Goal: Task Accomplishment & Management: Complete application form

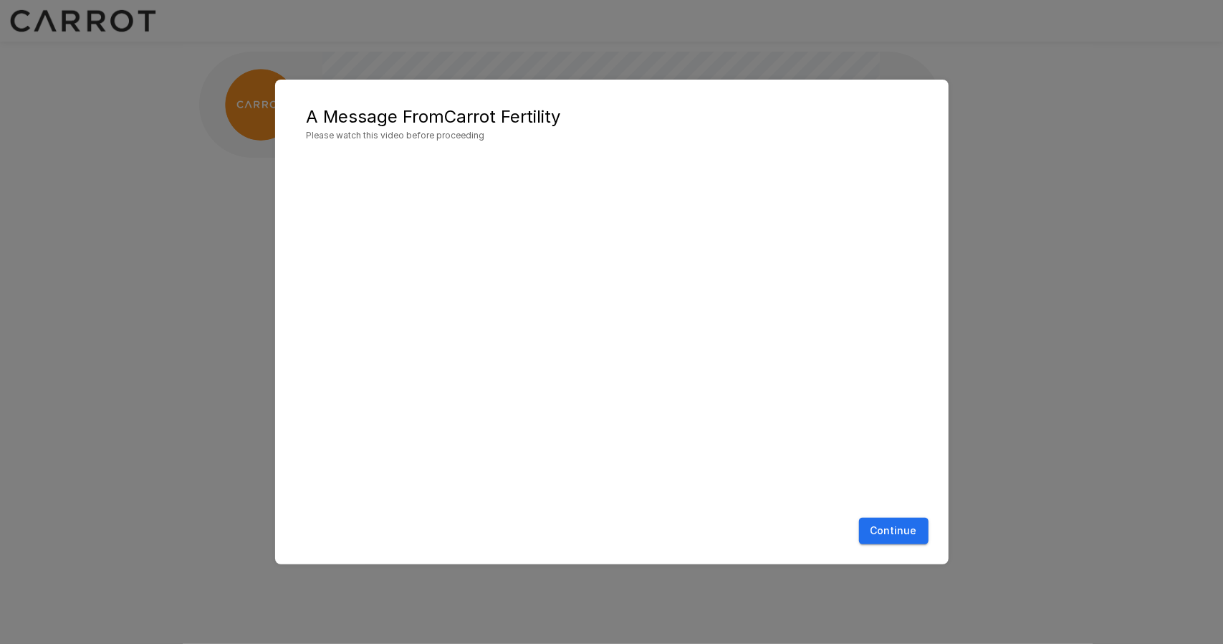
click at [906, 527] on button "Continue" at bounding box center [894, 530] width 70 height 27
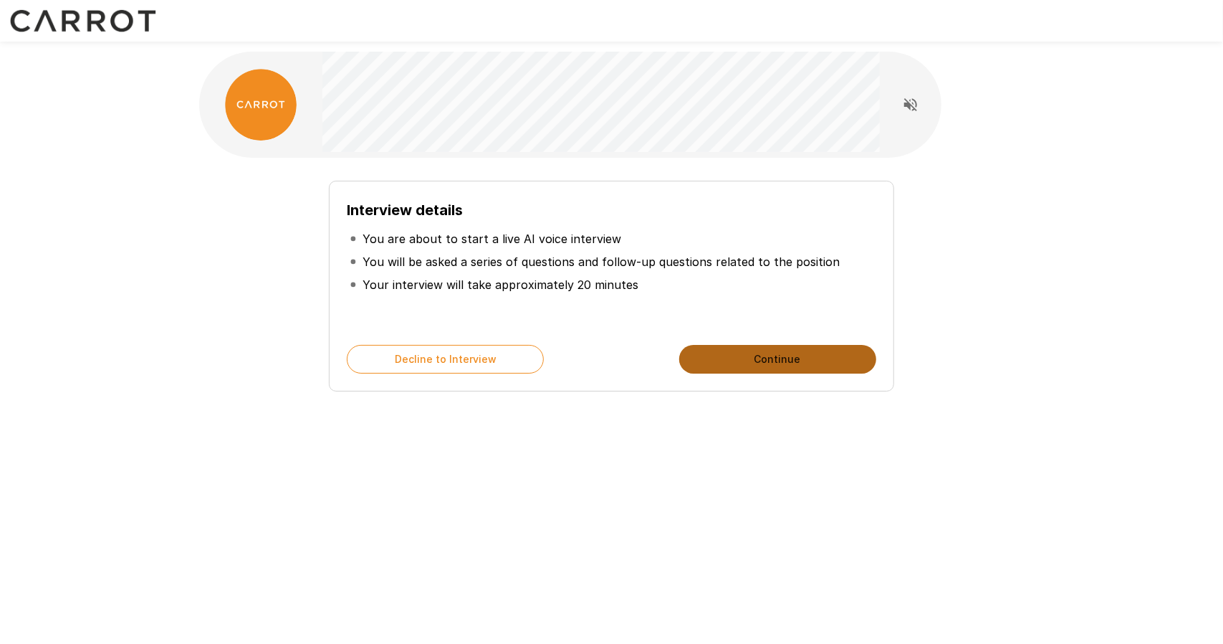
click at [777, 362] on button "Continue" at bounding box center [777, 359] width 197 height 29
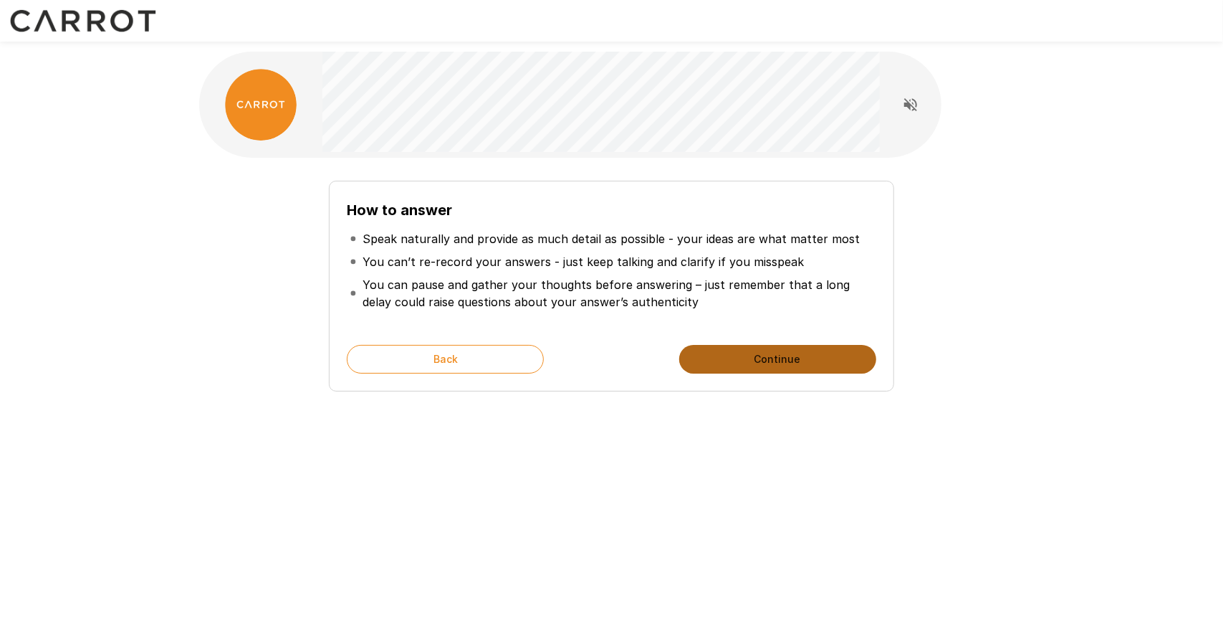
click at [757, 358] on button "Continue" at bounding box center [777, 359] width 197 height 29
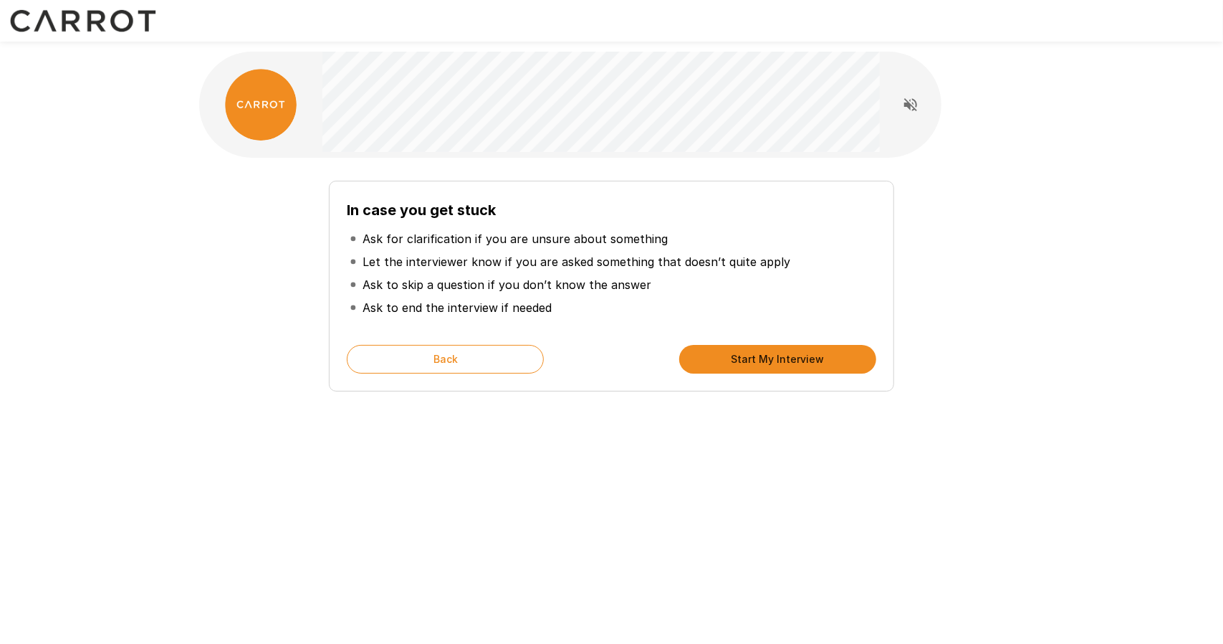
click at [750, 347] on button "Start My Interview" at bounding box center [777, 359] width 197 height 29
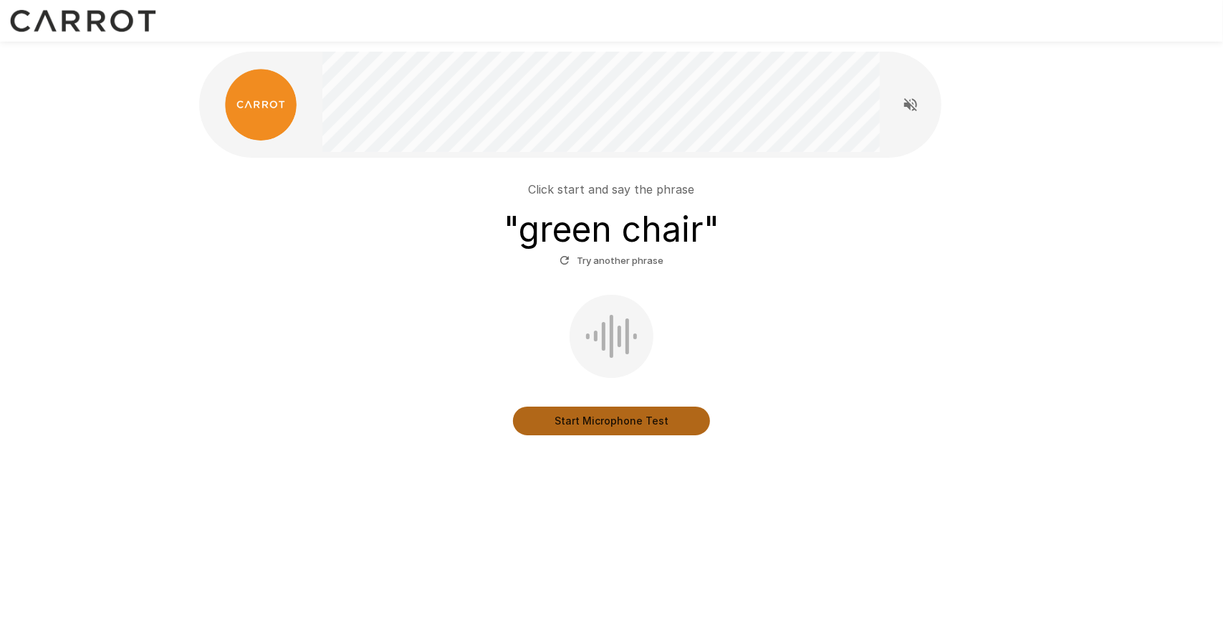
click at [601, 422] on button "Start Microphone Test" at bounding box center [611, 420] width 197 height 29
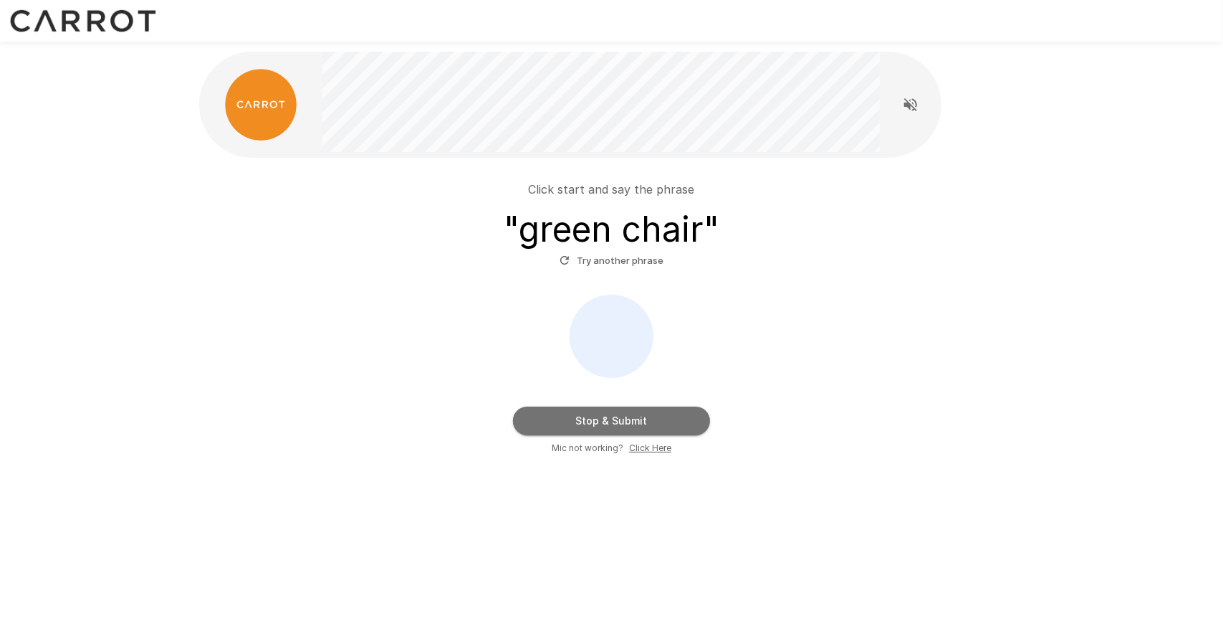
click at [616, 418] on button "Stop & Submit" at bounding box center [611, 420] width 197 height 29
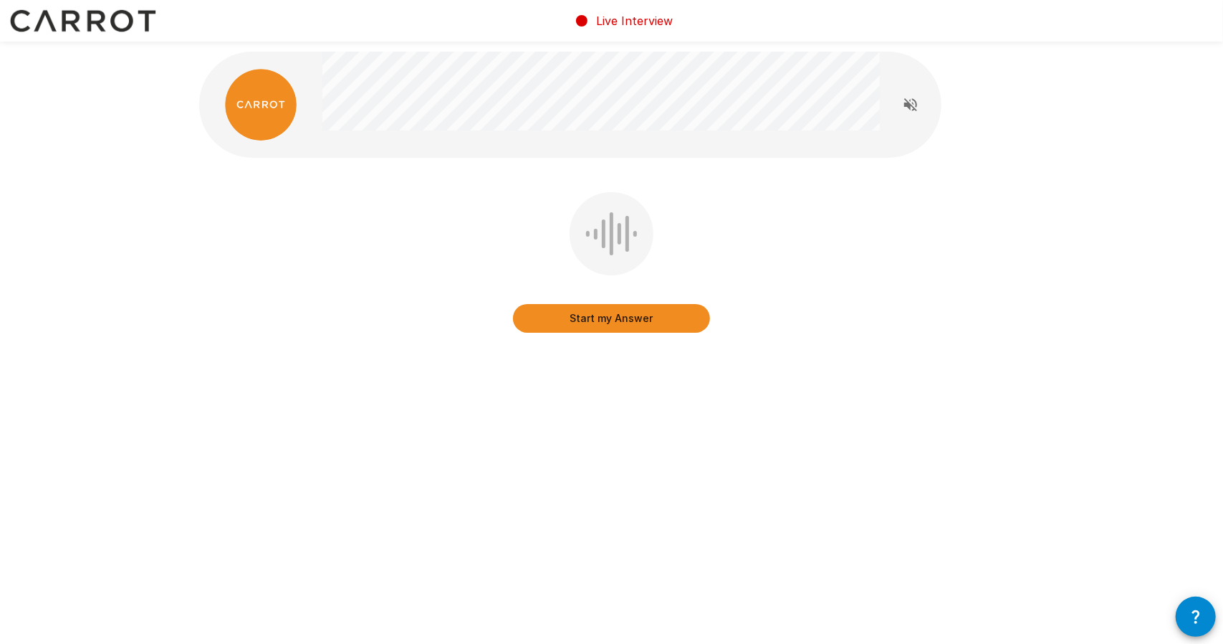
click at [611, 322] on button "Start my Answer" at bounding box center [611, 318] width 197 height 29
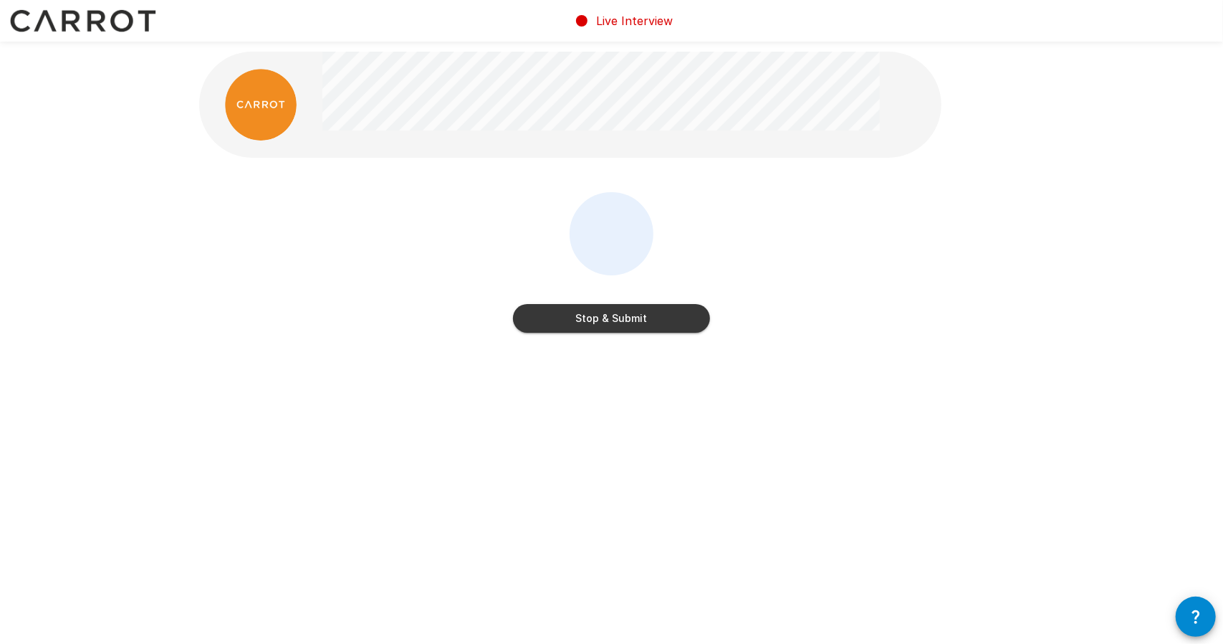
click at [615, 319] on button "Stop & Submit" at bounding box center [611, 318] width 197 height 29
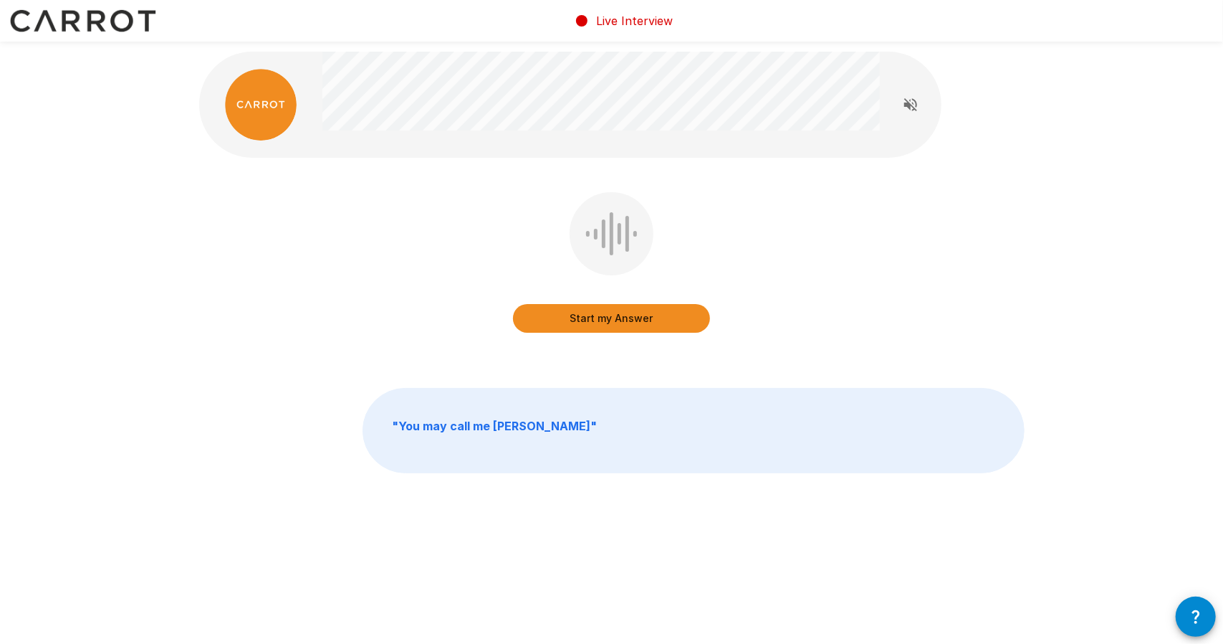
click at [615, 322] on button "Start my Answer" at bounding box center [611, 318] width 197 height 29
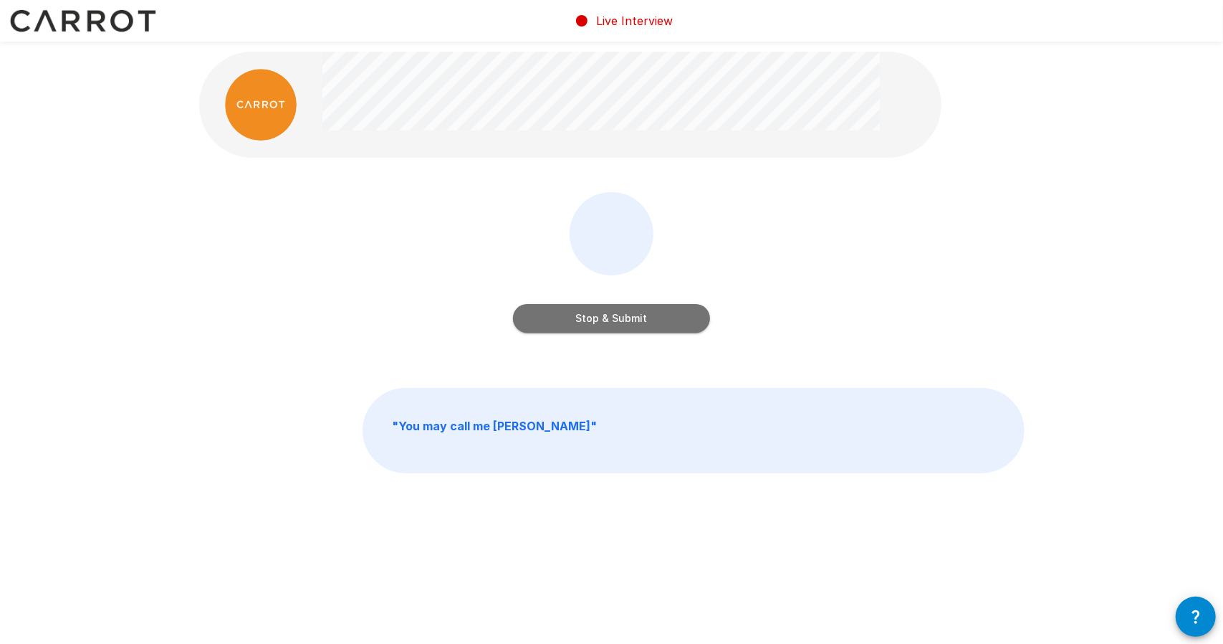
click at [613, 319] on button "Stop & Submit" at bounding box center [611, 318] width 197 height 29
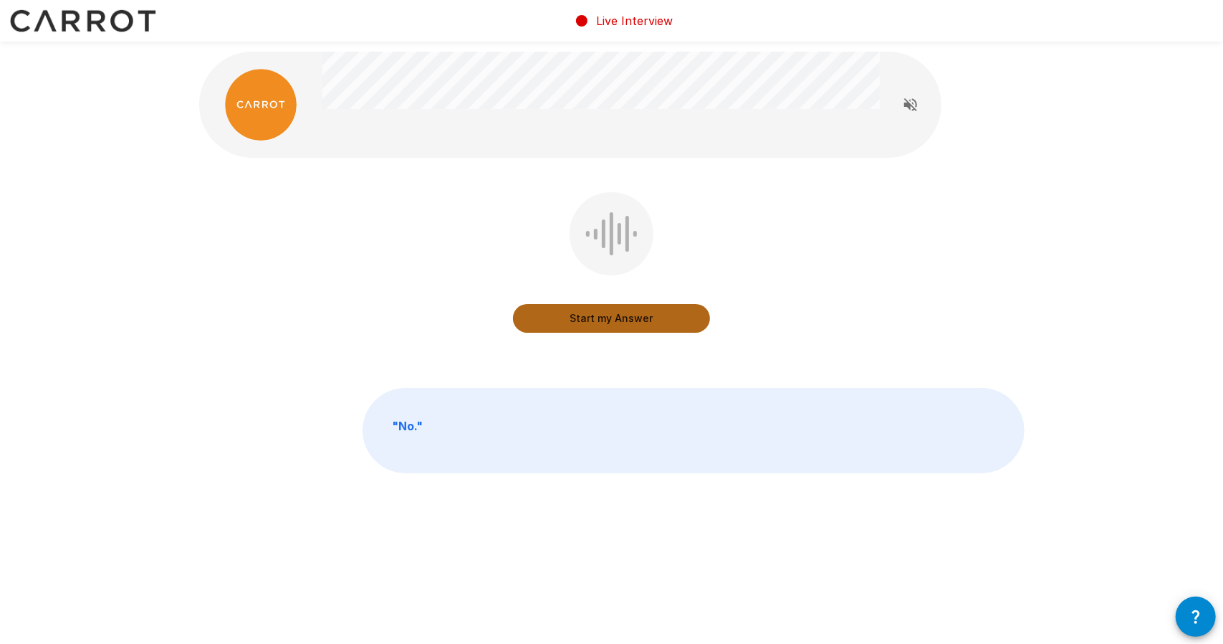
click at [613, 317] on button "Start my Answer" at bounding box center [611, 318] width 197 height 29
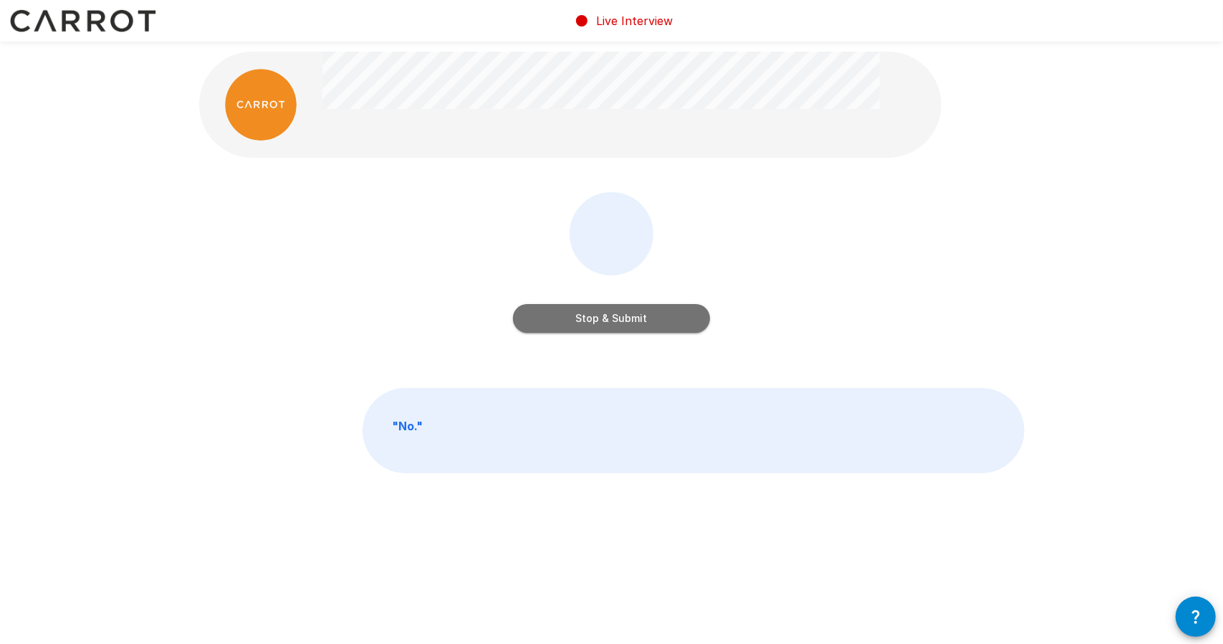
click at [615, 320] on button "Stop & Submit" at bounding box center [611, 318] width 197 height 29
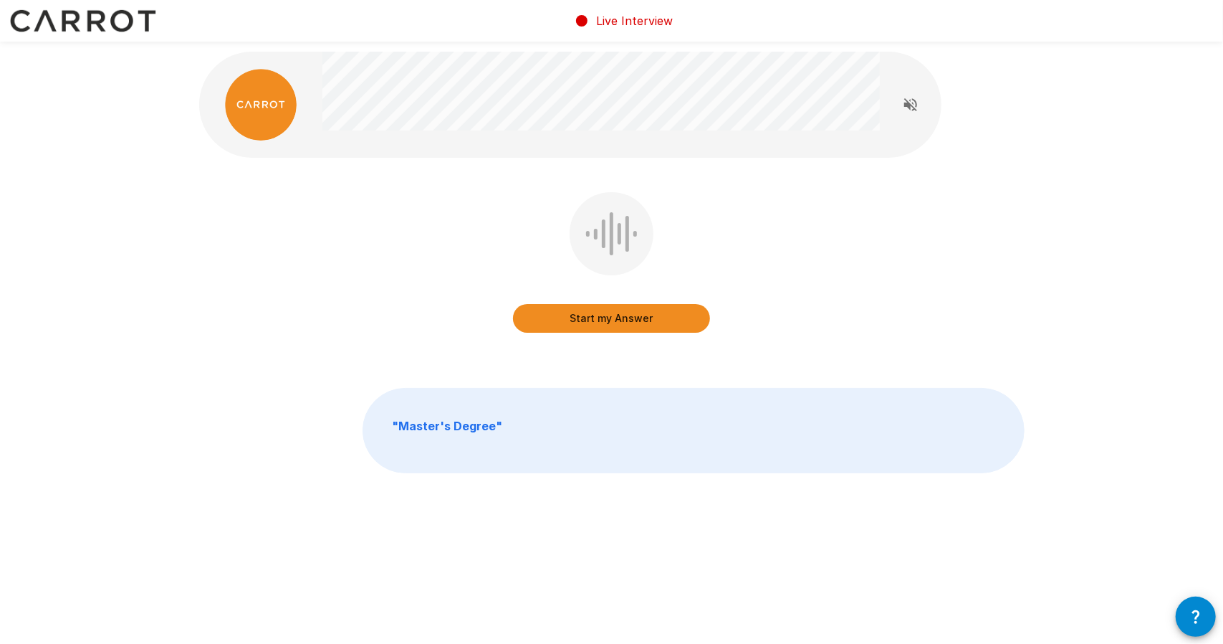
click at [611, 317] on button "Start my Answer" at bounding box center [611, 318] width 197 height 29
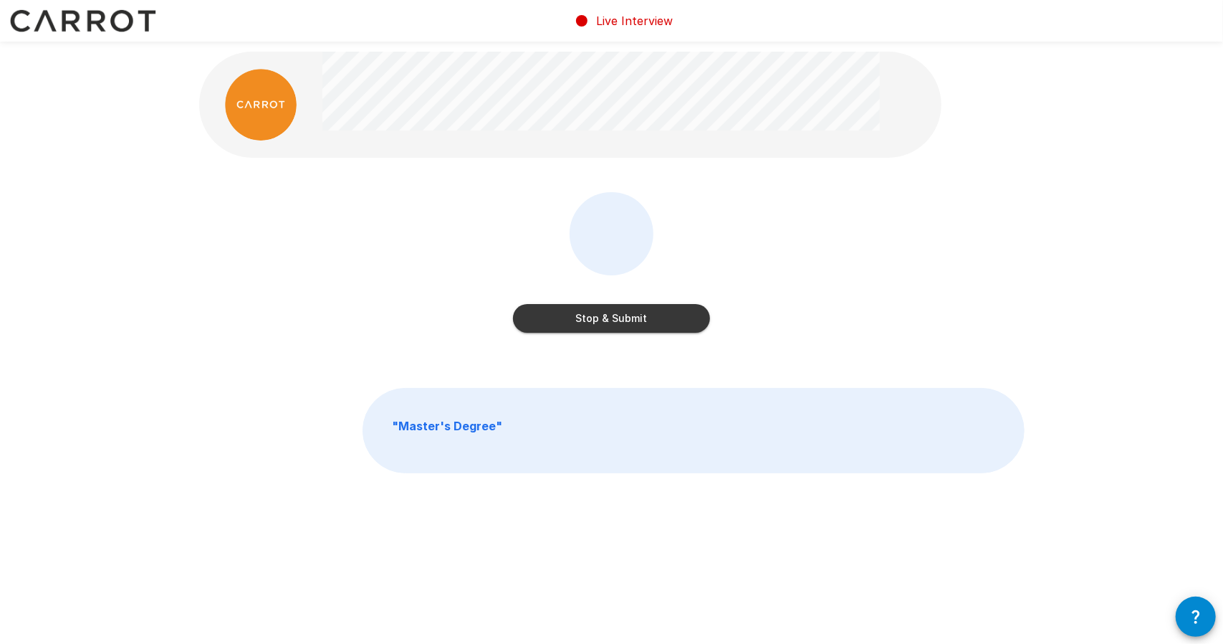
click at [614, 317] on button "Stop & Submit" at bounding box center [611, 318] width 197 height 29
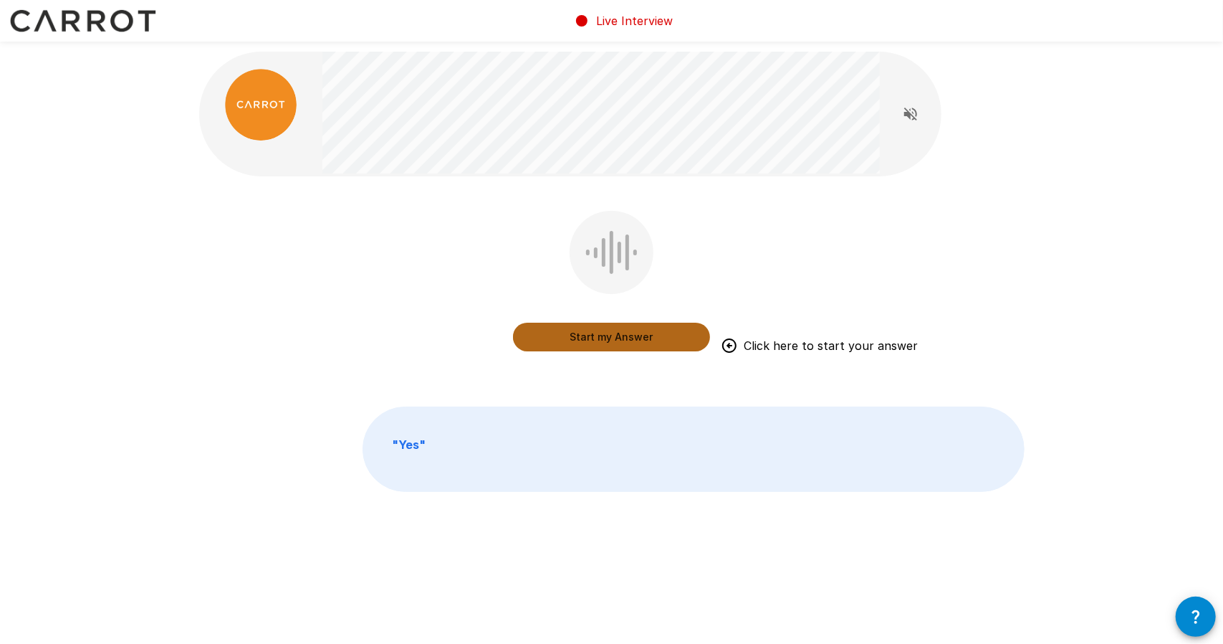
click at [628, 346] on button "Start my Answer" at bounding box center [611, 336] width 197 height 29
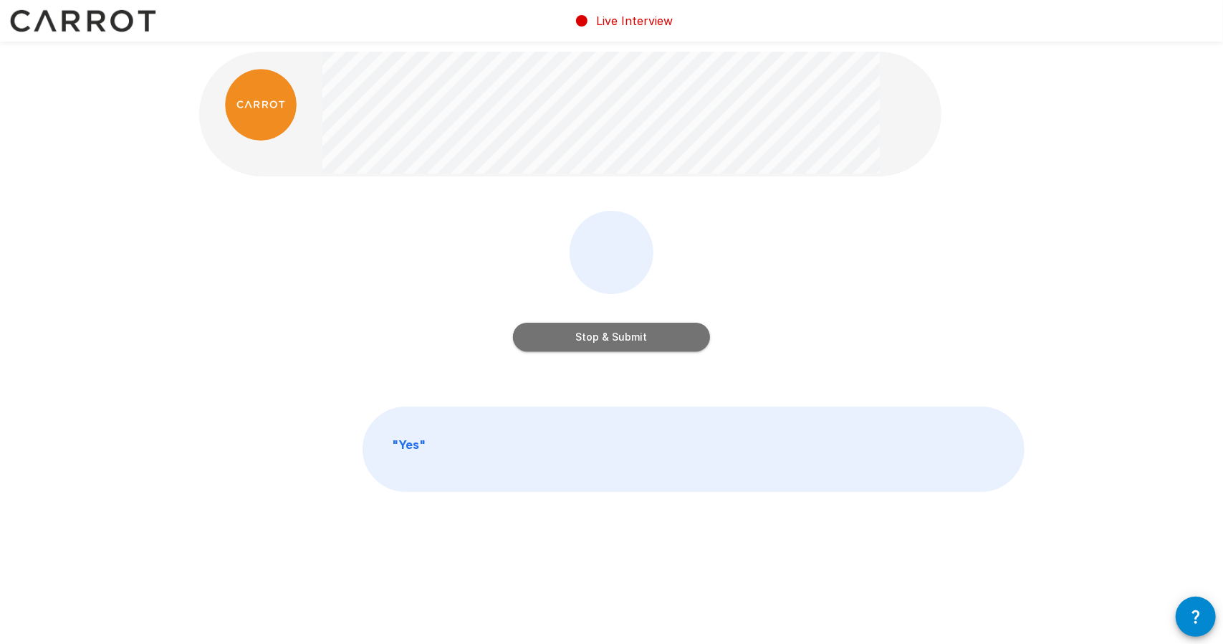
click at [608, 338] on button "Stop & Submit" at bounding box center [611, 336] width 197 height 29
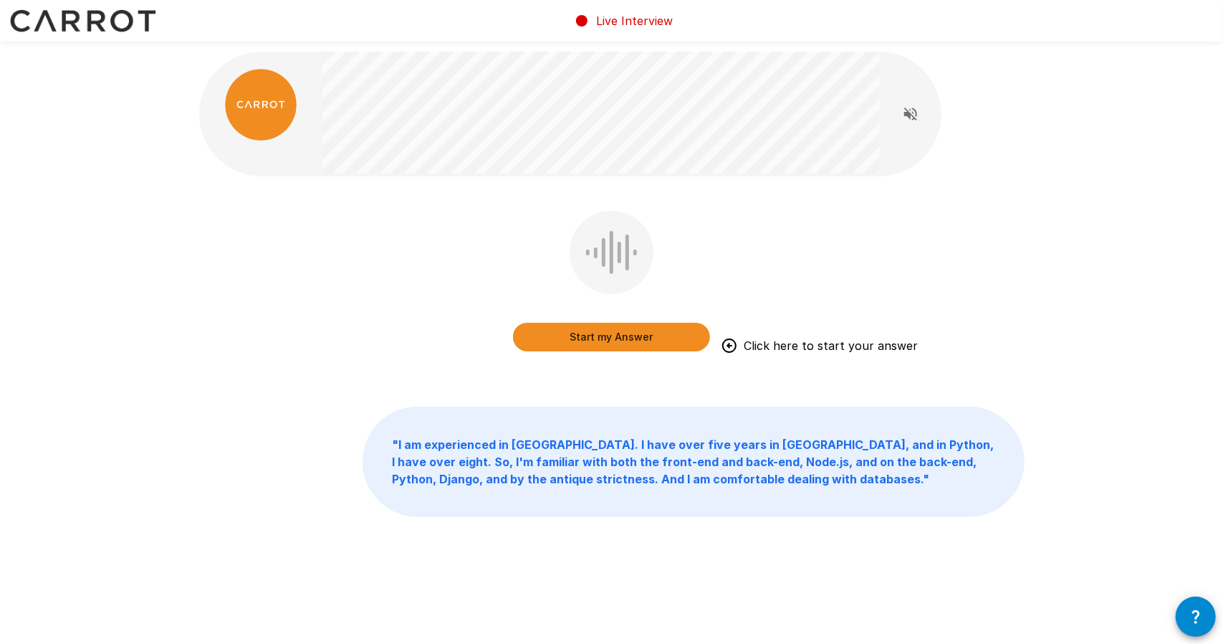
click at [608, 335] on button "Start my Answer" at bounding box center [611, 336] width 197 height 29
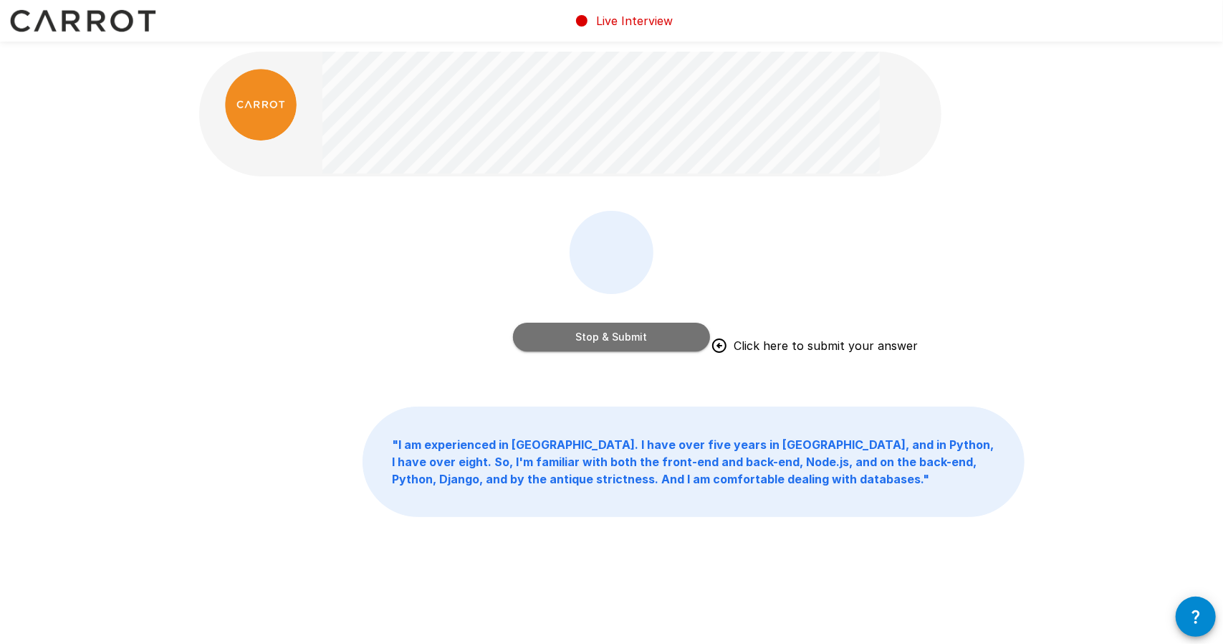
click at [601, 338] on button "Stop & Submit" at bounding box center [611, 336] width 197 height 29
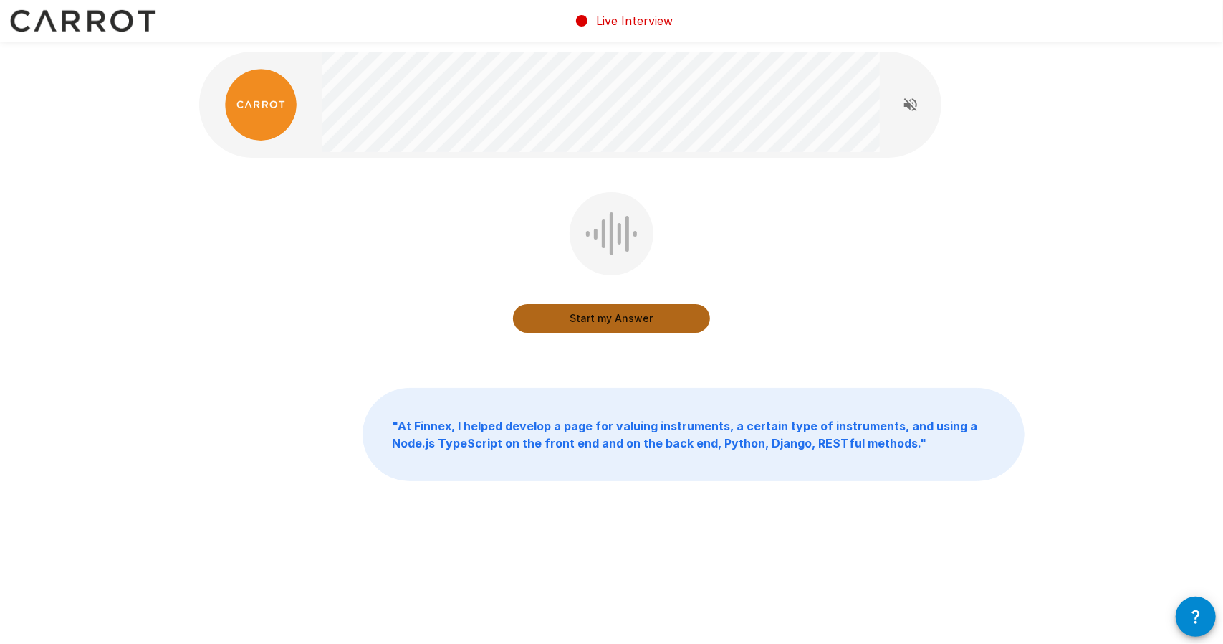
click at [609, 318] on button "Start my Answer" at bounding box center [611, 318] width 197 height 29
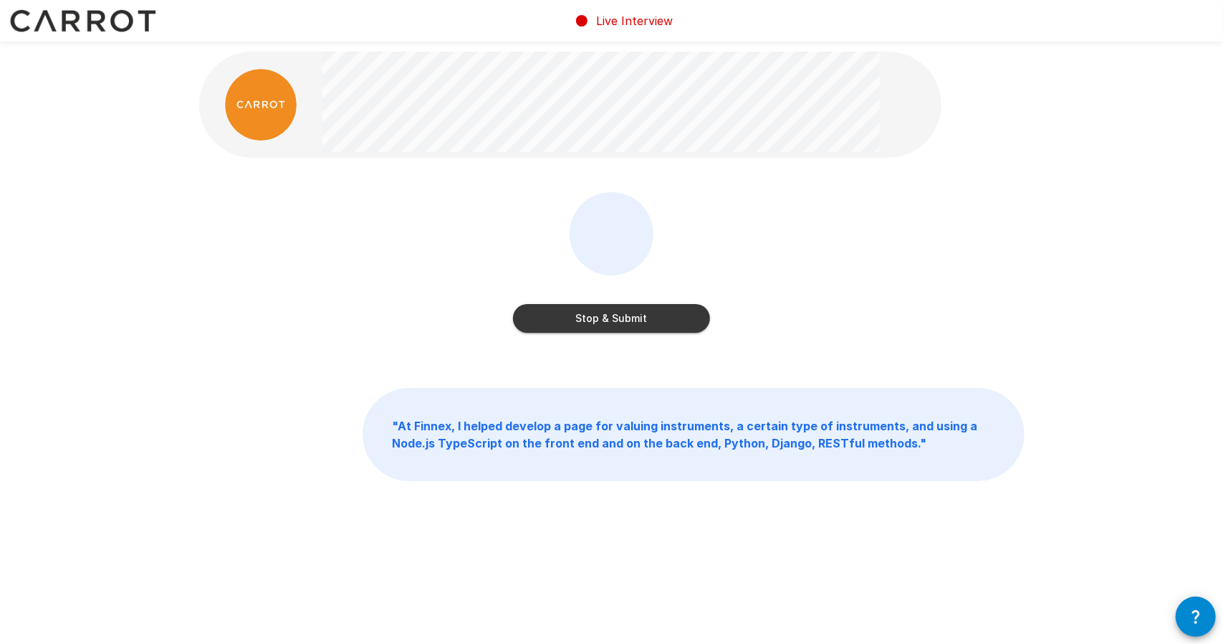
click at [609, 328] on button "Stop & Submit" at bounding box center [611, 318] width 197 height 29
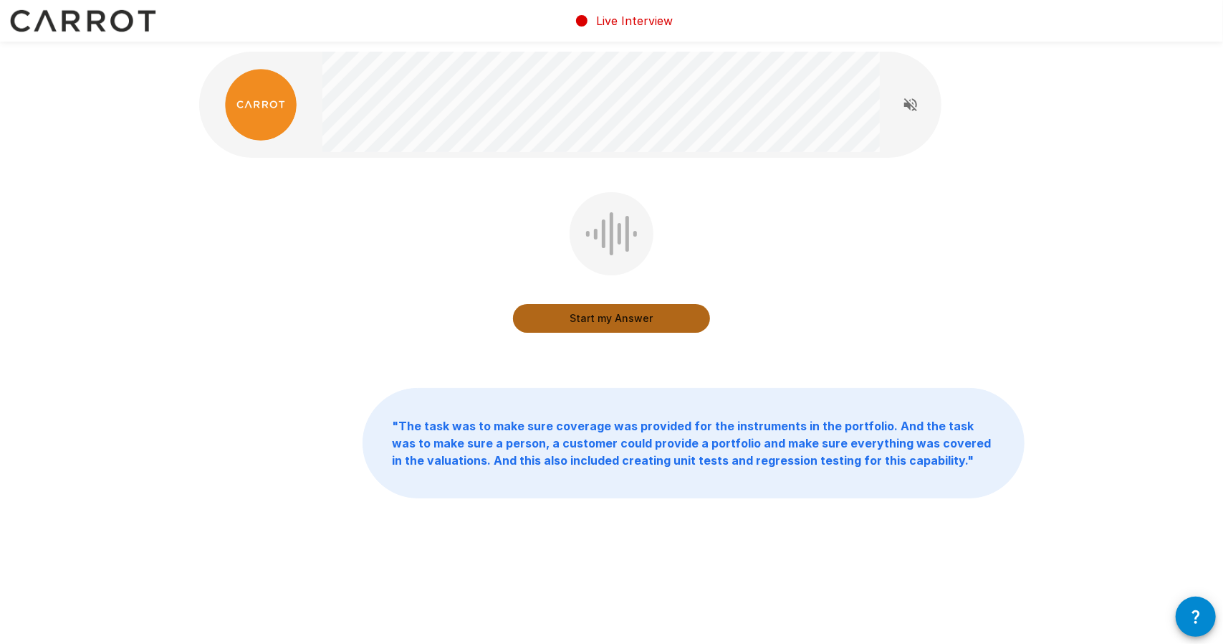
click at [608, 320] on button "Start my Answer" at bounding box center [611, 318] width 197 height 29
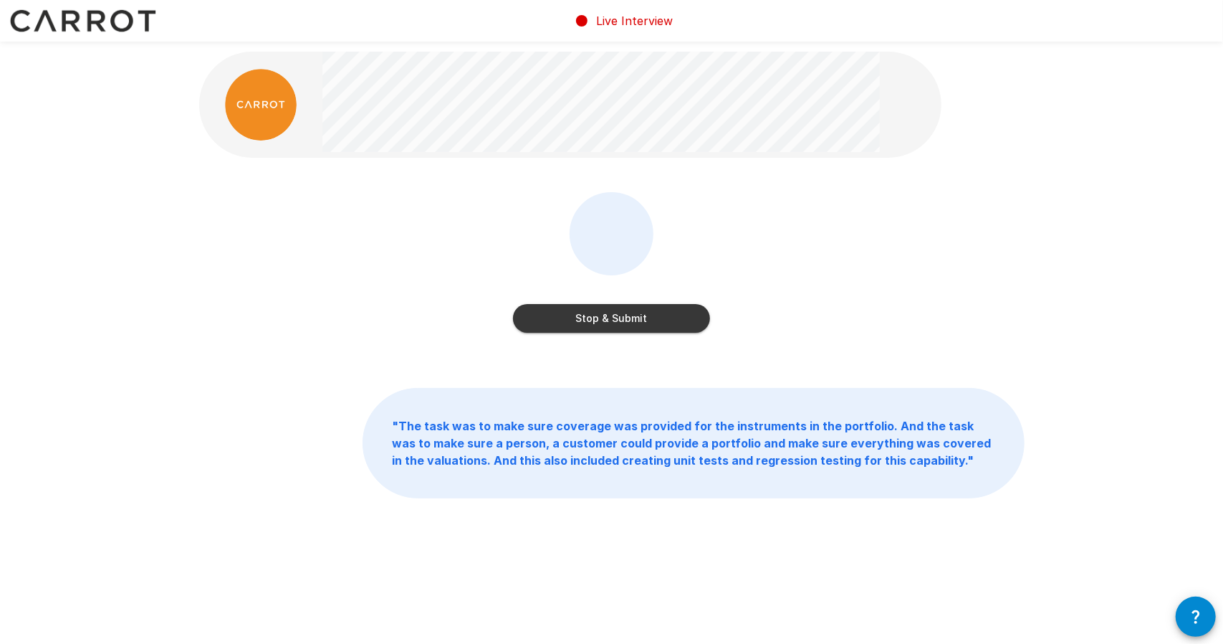
click at [610, 315] on button "Stop & Submit" at bounding box center [611, 318] width 197 height 29
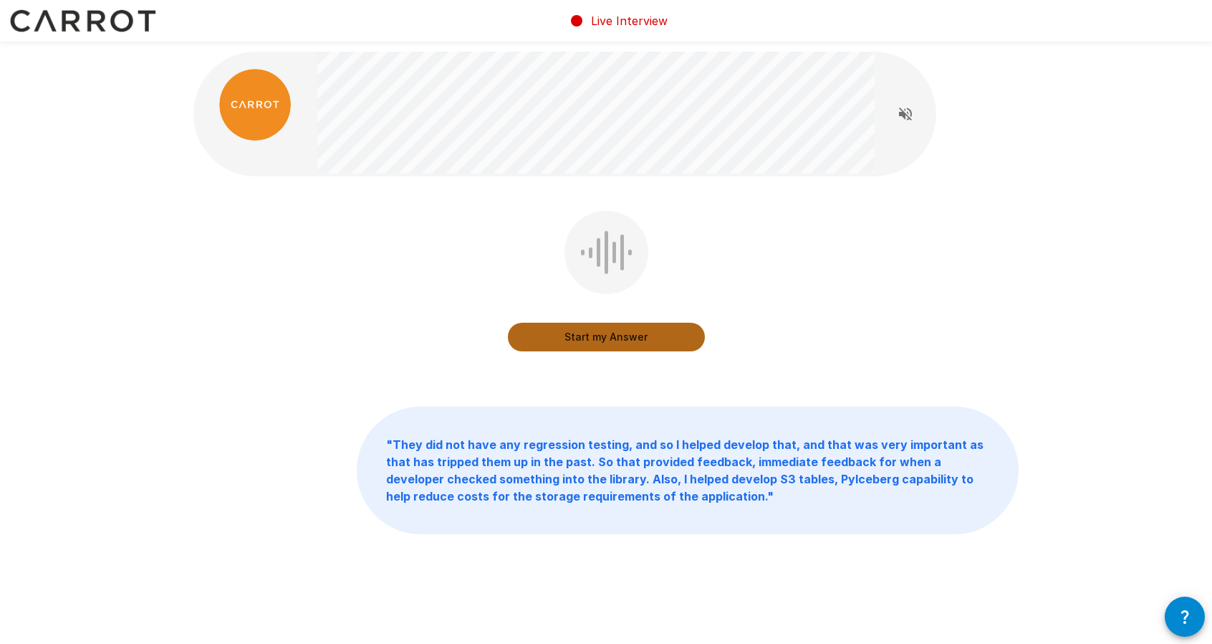
click at [613, 340] on button "Start my Answer" at bounding box center [606, 336] width 197 height 29
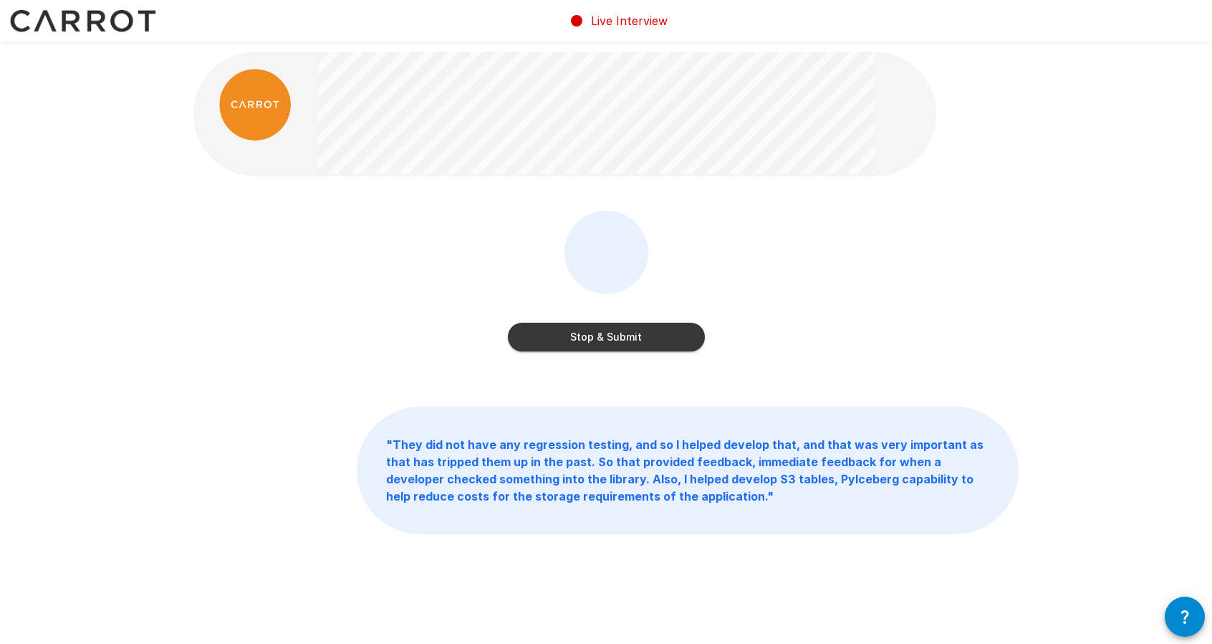
click at [593, 340] on button "Stop & Submit" at bounding box center [606, 336] width 197 height 29
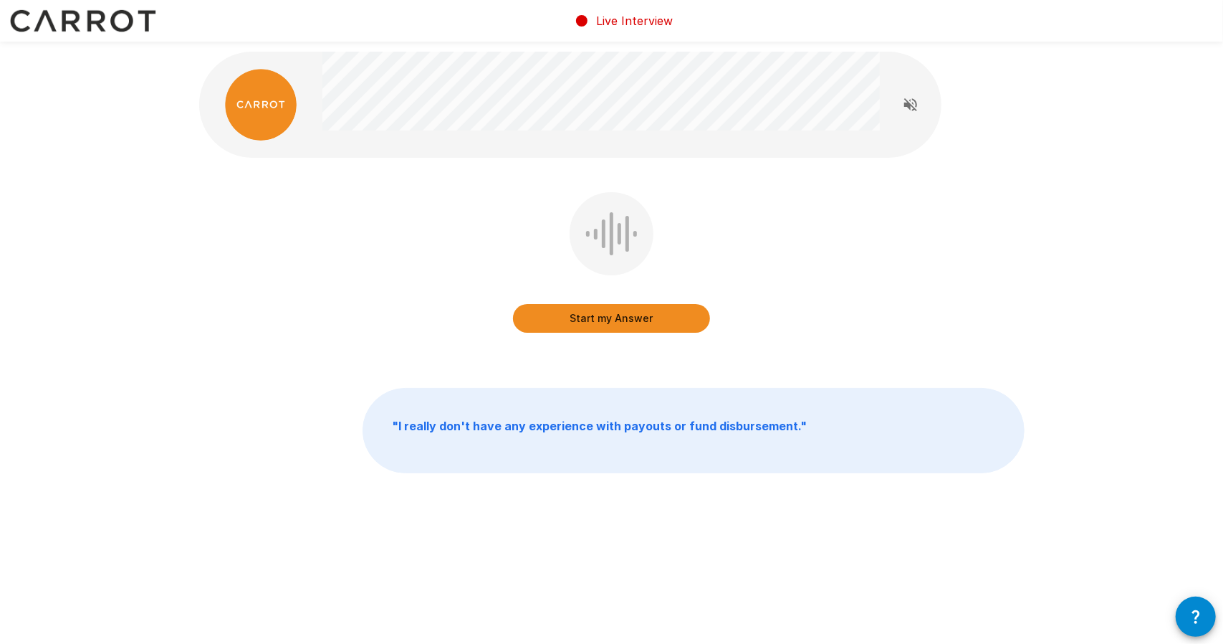
click at [621, 318] on button "Start my Answer" at bounding box center [611, 318] width 197 height 29
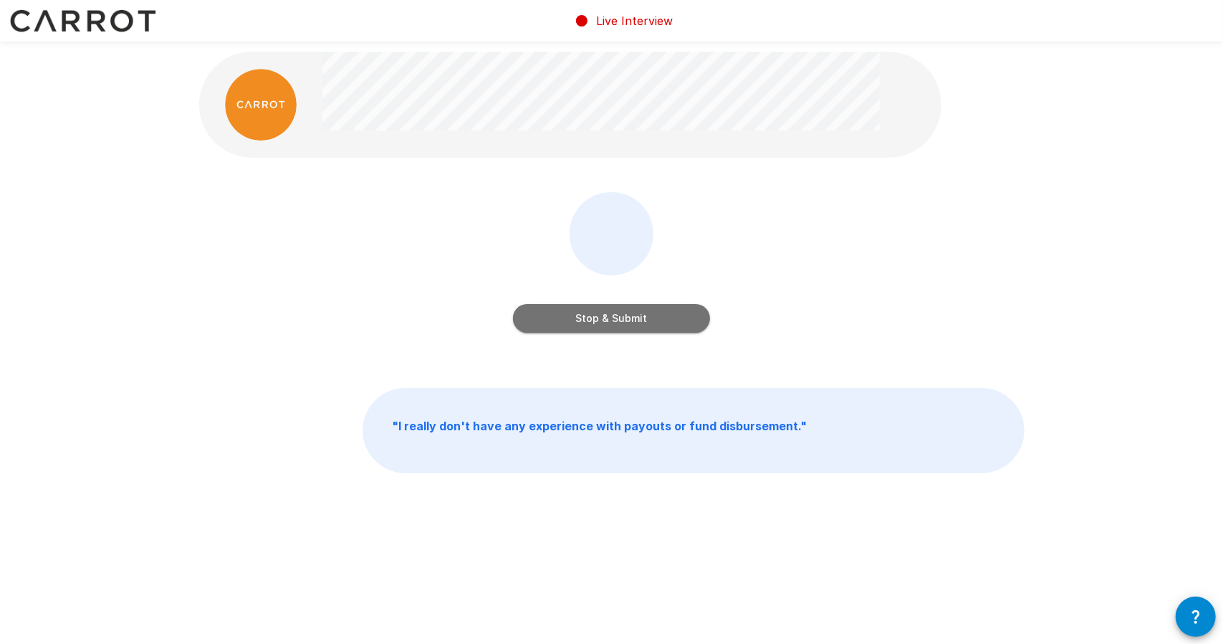
click at [610, 319] on button "Stop & Submit" at bounding box center [611, 318] width 197 height 29
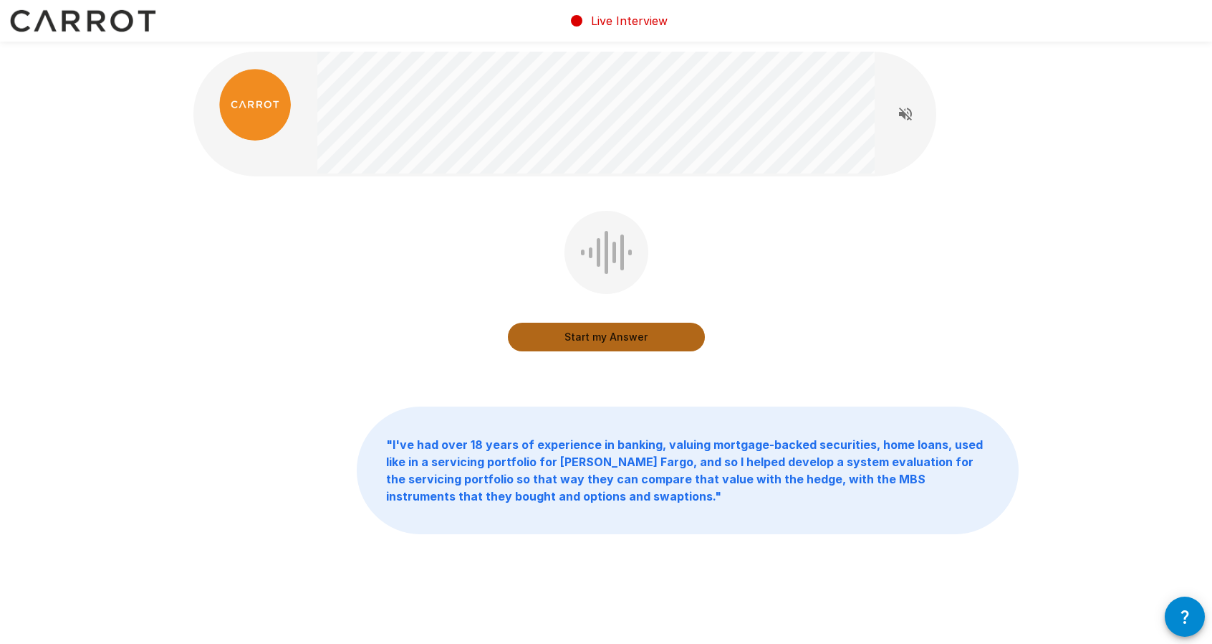
click at [610, 334] on button "Start my Answer" at bounding box center [606, 336] width 197 height 29
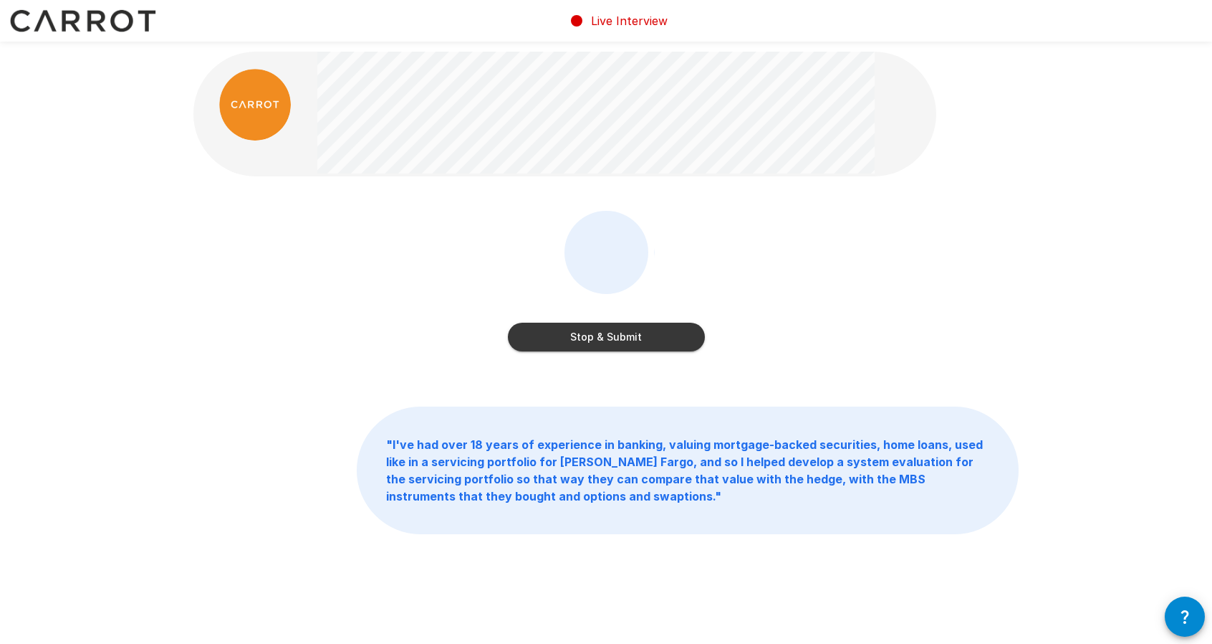
click at [595, 340] on button "Stop & Submit" at bounding box center [606, 336] width 197 height 29
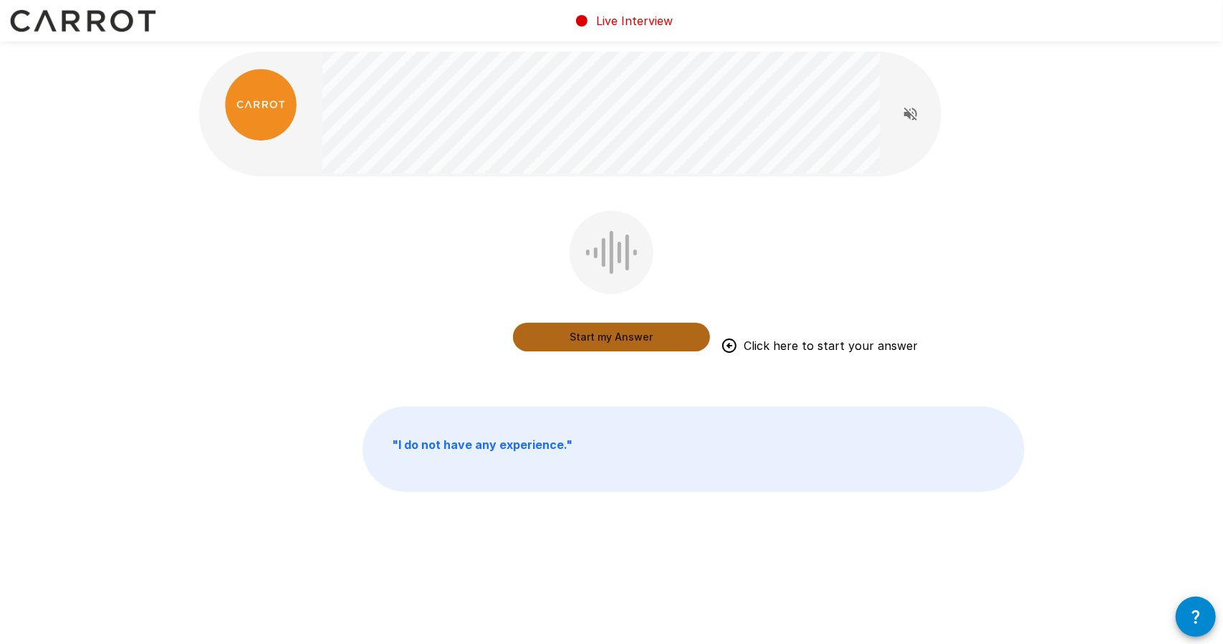
click at [605, 343] on button "Start my Answer" at bounding box center [611, 336] width 197 height 29
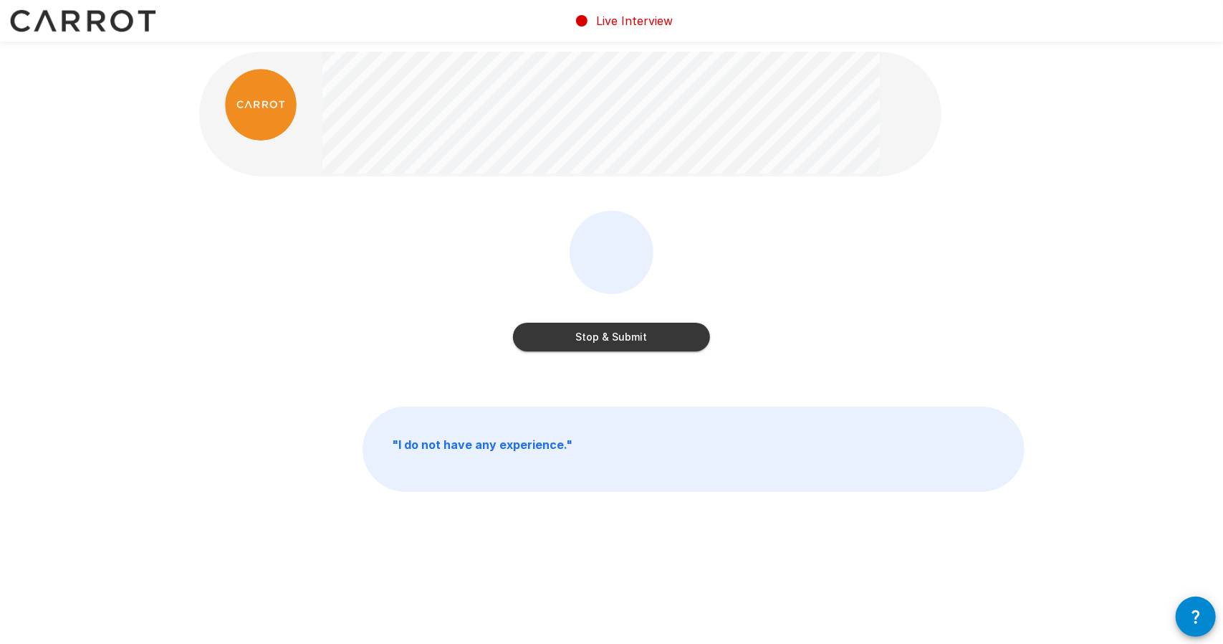
click at [612, 338] on button "Stop & Submit" at bounding box center [611, 336] width 197 height 29
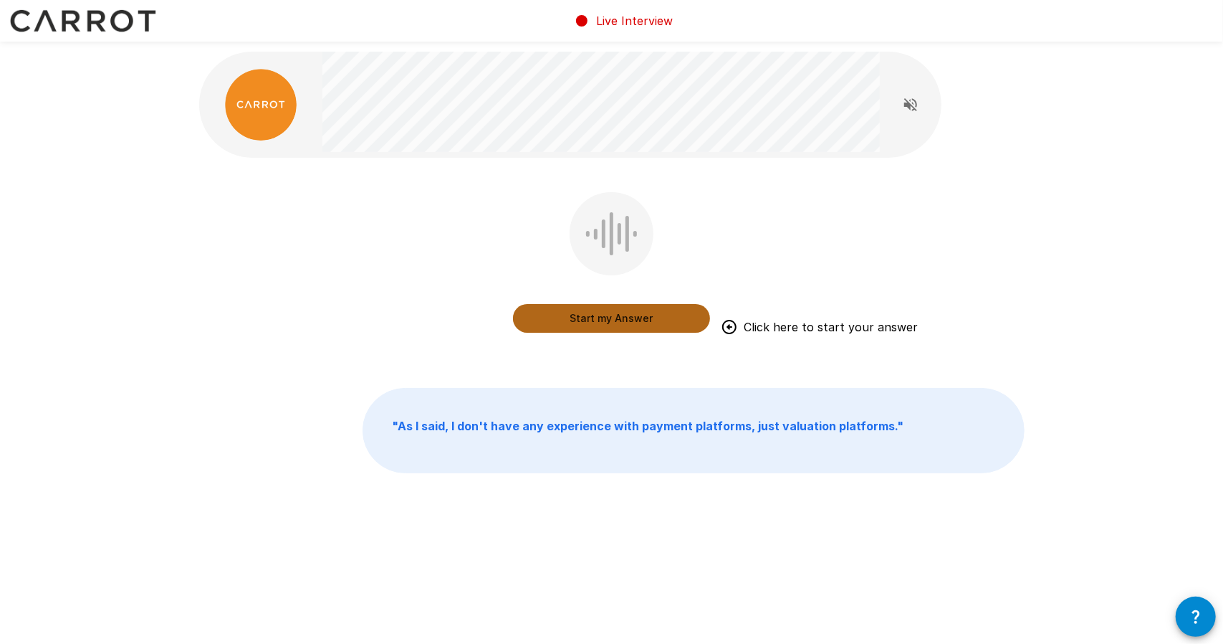
click at [605, 319] on button "Start my Answer" at bounding box center [611, 318] width 197 height 29
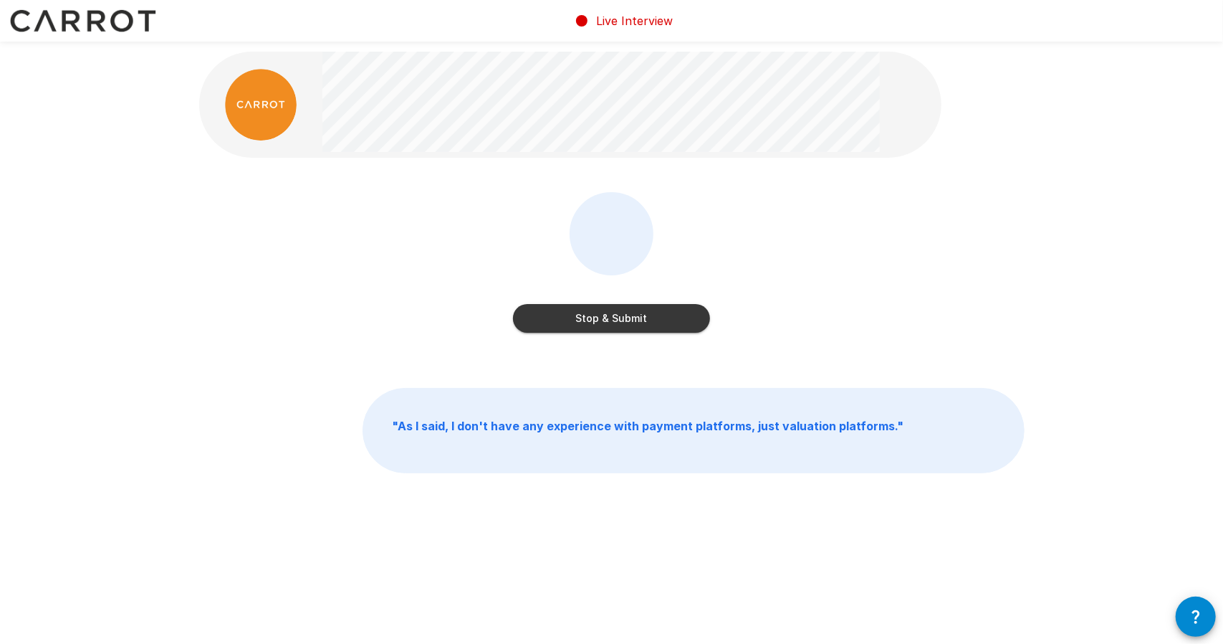
click at [598, 319] on button "Stop & Submit" at bounding box center [611, 318] width 197 height 29
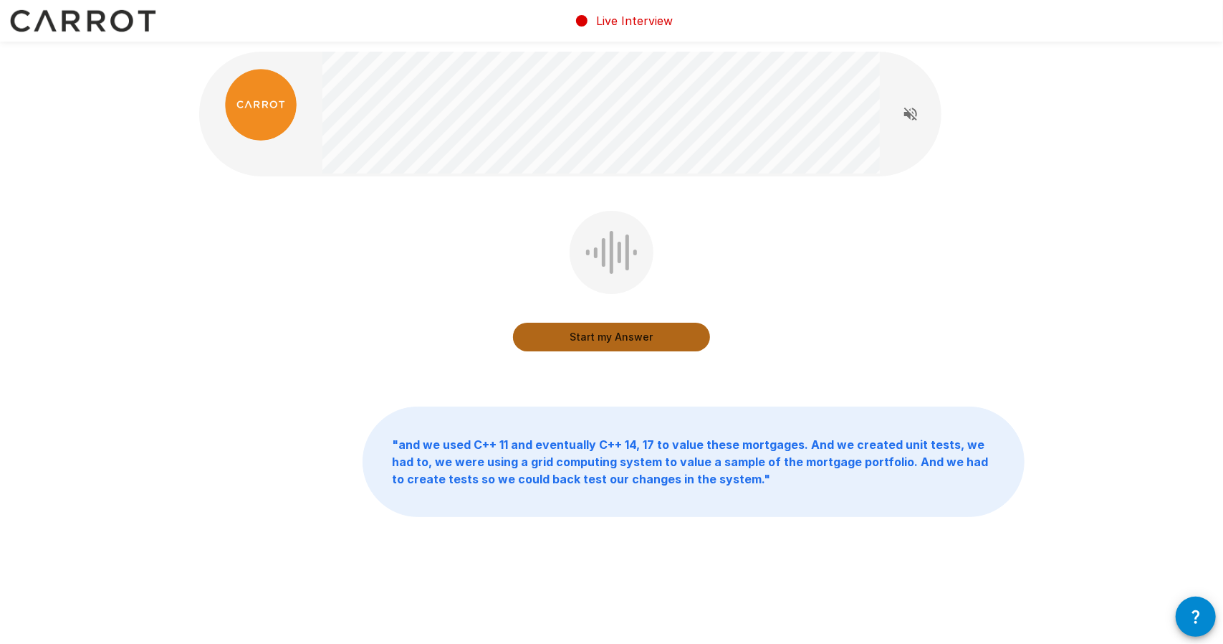
click at [610, 339] on button "Start my Answer" at bounding box center [611, 336] width 197 height 29
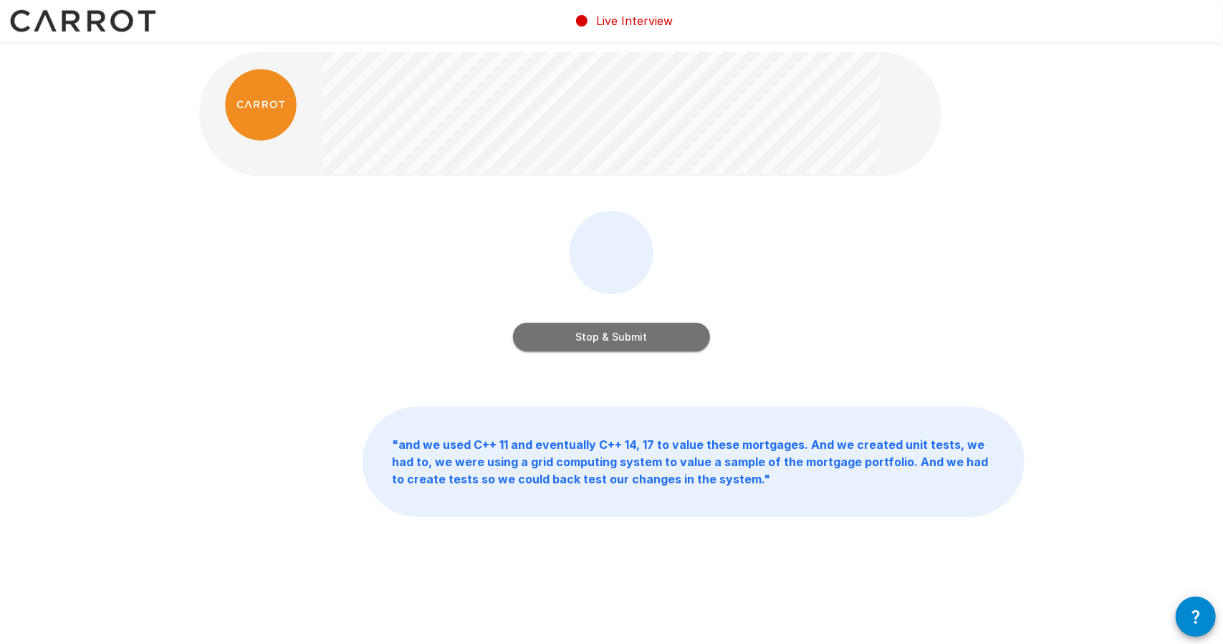
click at [610, 339] on button "Stop & Submit" at bounding box center [611, 336] width 197 height 29
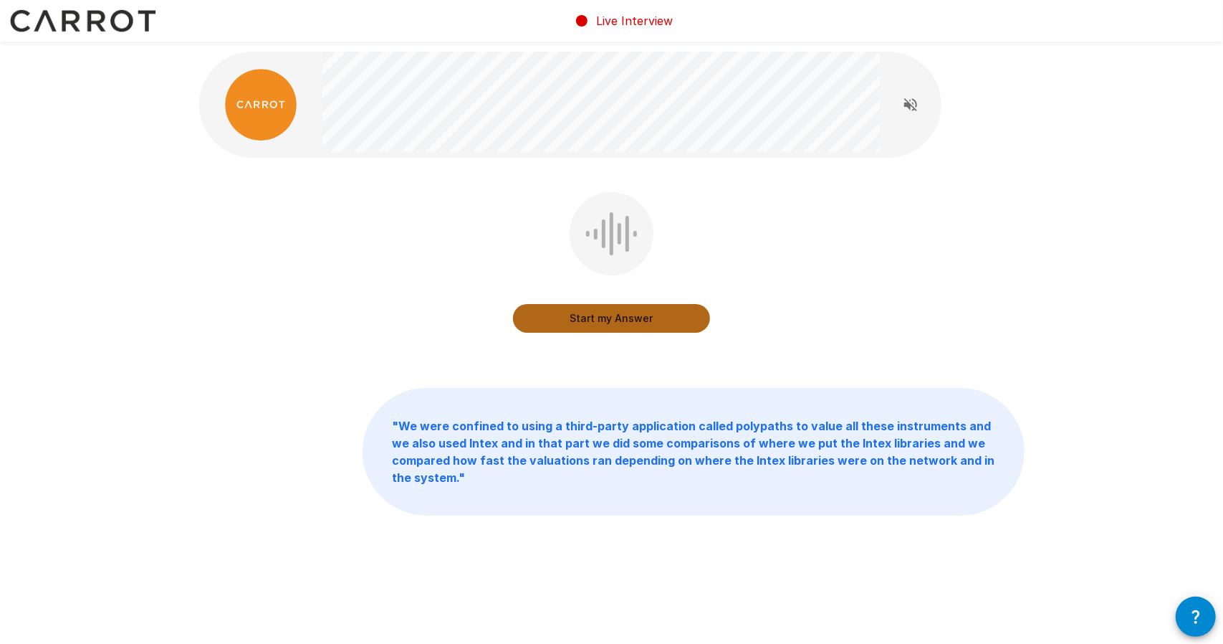
click at [616, 322] on button "Start my Answer" at bounding box center [611, 318] width 197 height 29
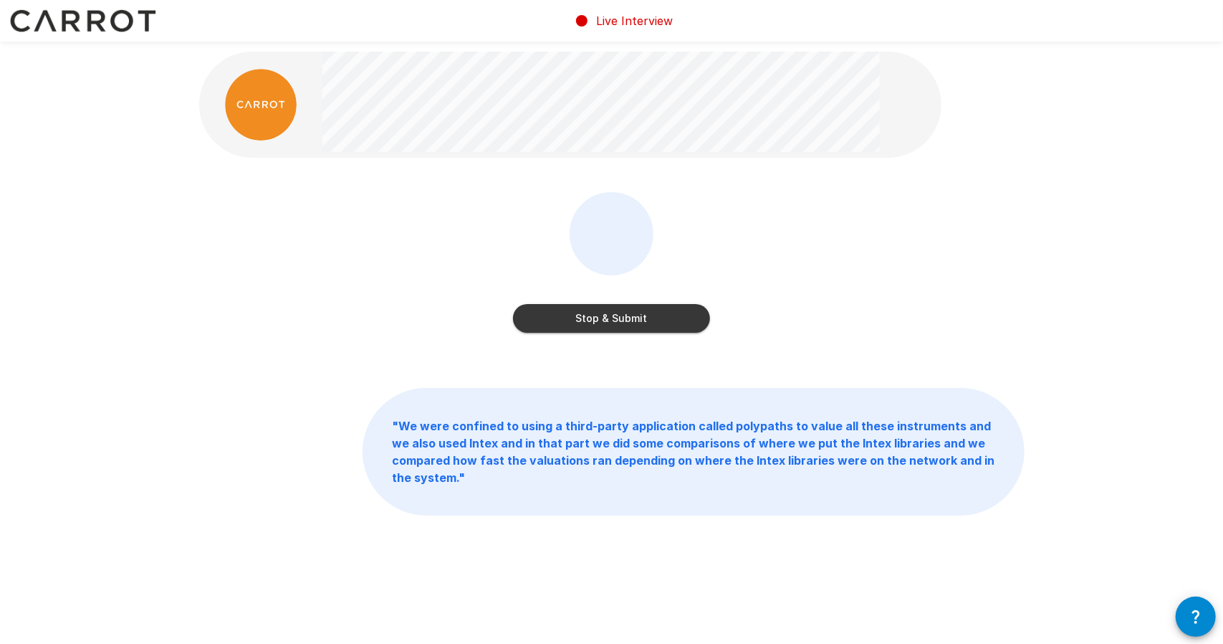
click at [619, 319] on button "Stop & Submit" at bounding box center [611, 318] width 197 height 29
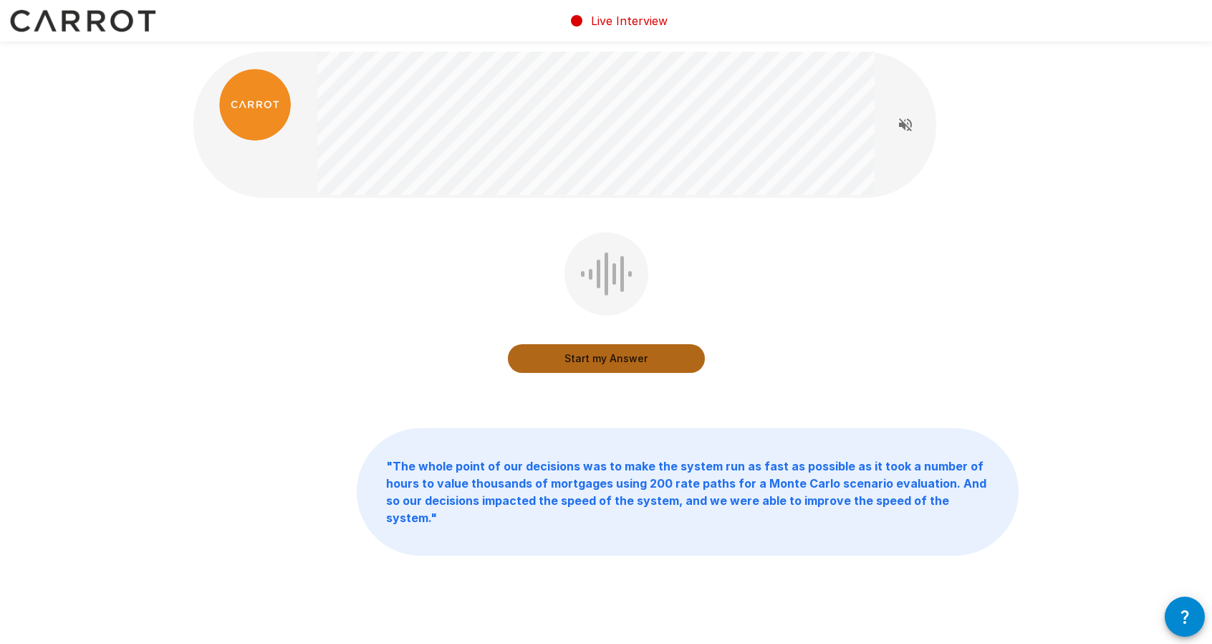
click at [610, 358] on button "Start my Answer" at bounding box center [606, 358] width 197 height 29
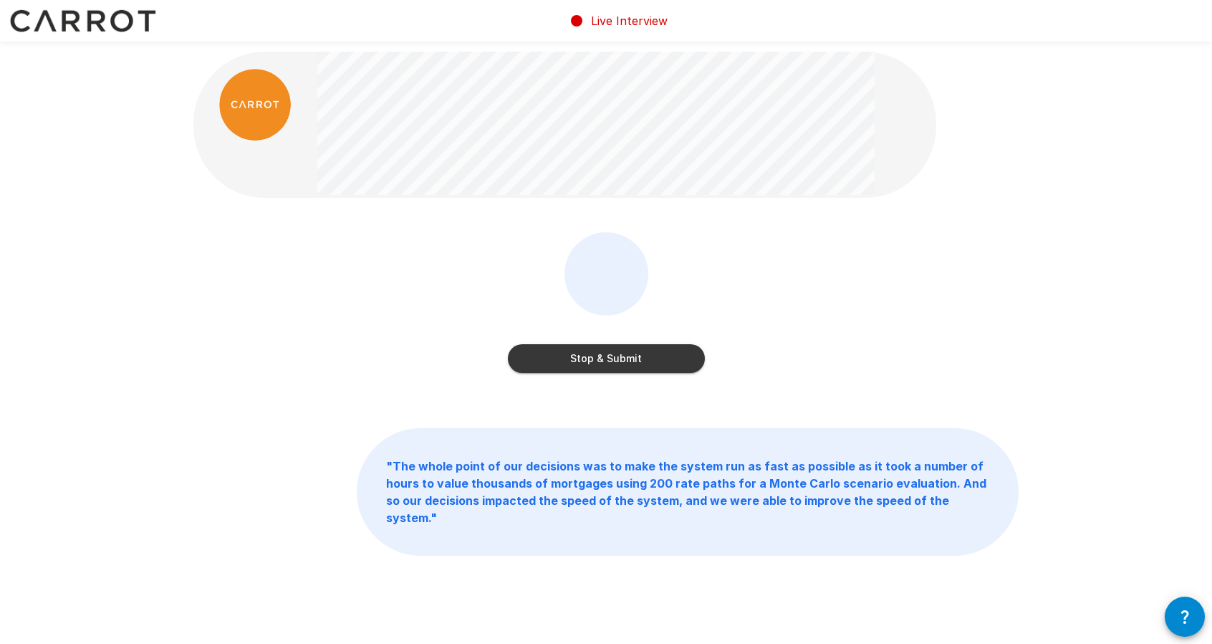
click at [610, 358] on button "Stop & Submit" at bounding box center [606, 358] width 197 height 29
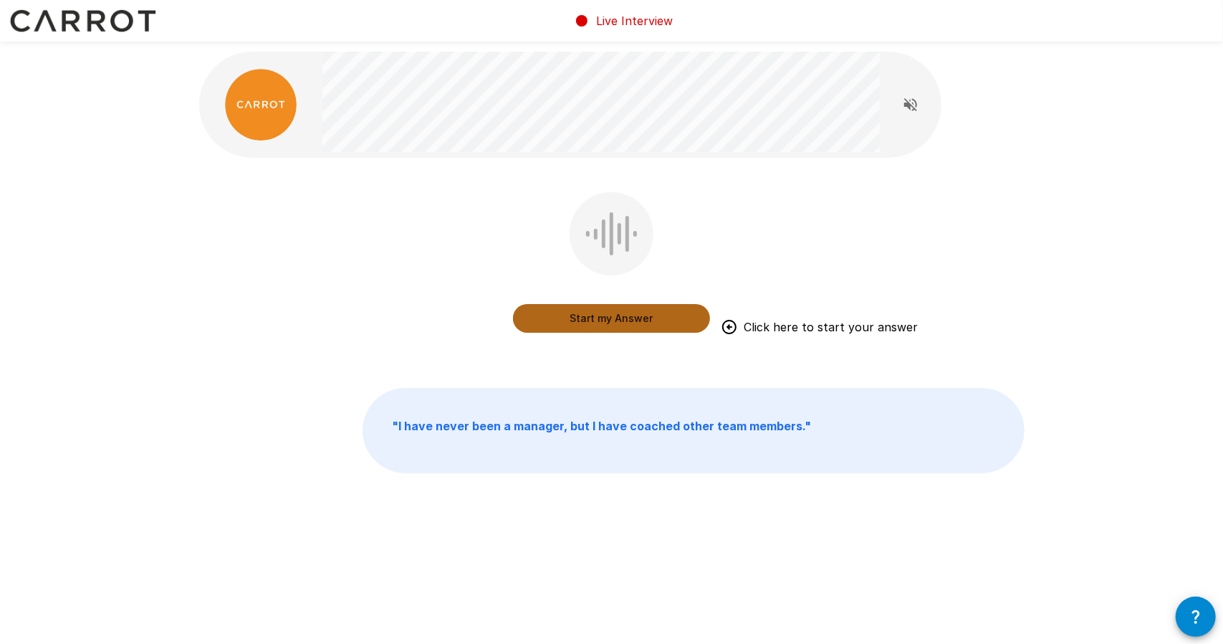
click at [606, 316] on button "Start my Answer" at bounding box center [611, 318] width 197 height 29
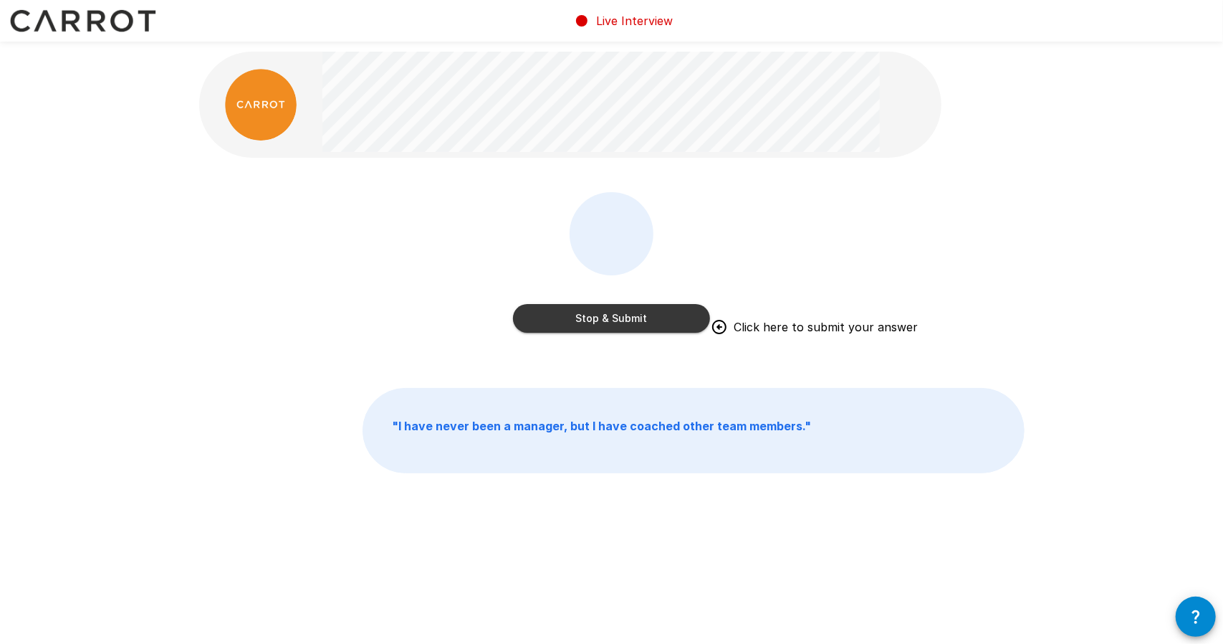
click at [606, 316] on button "Stop & Submit" at bounding box center [611, 318] width 197 height 29
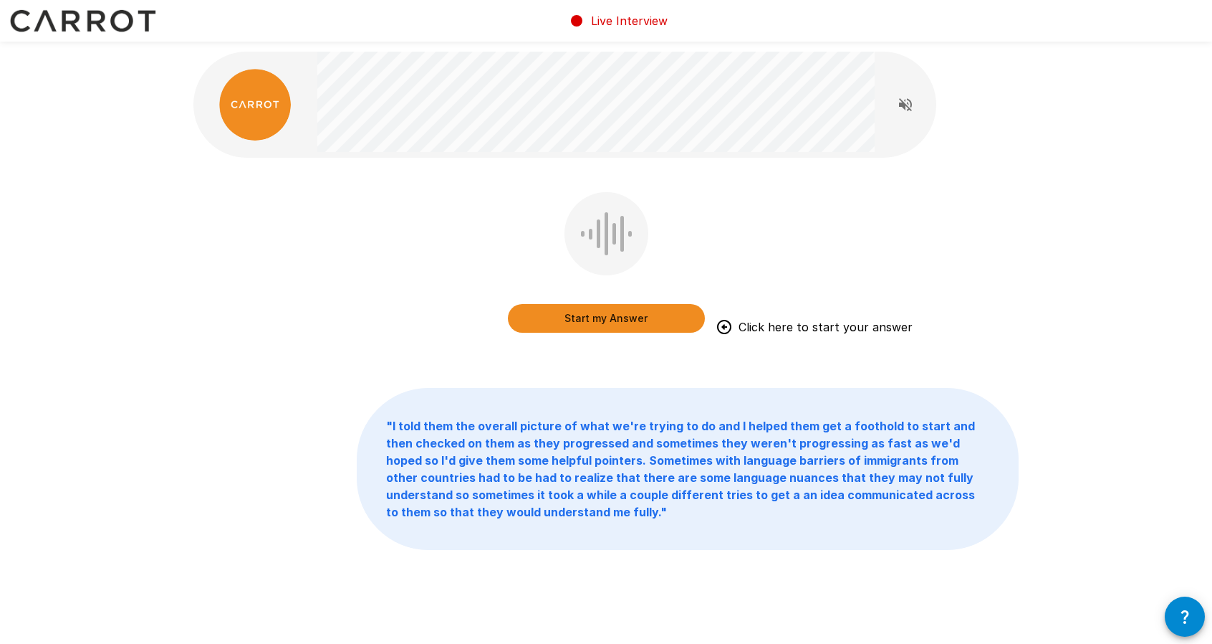
click at [618, 316] on button "Start my Answer" at bounding box center [606, 318] width 197 height 29
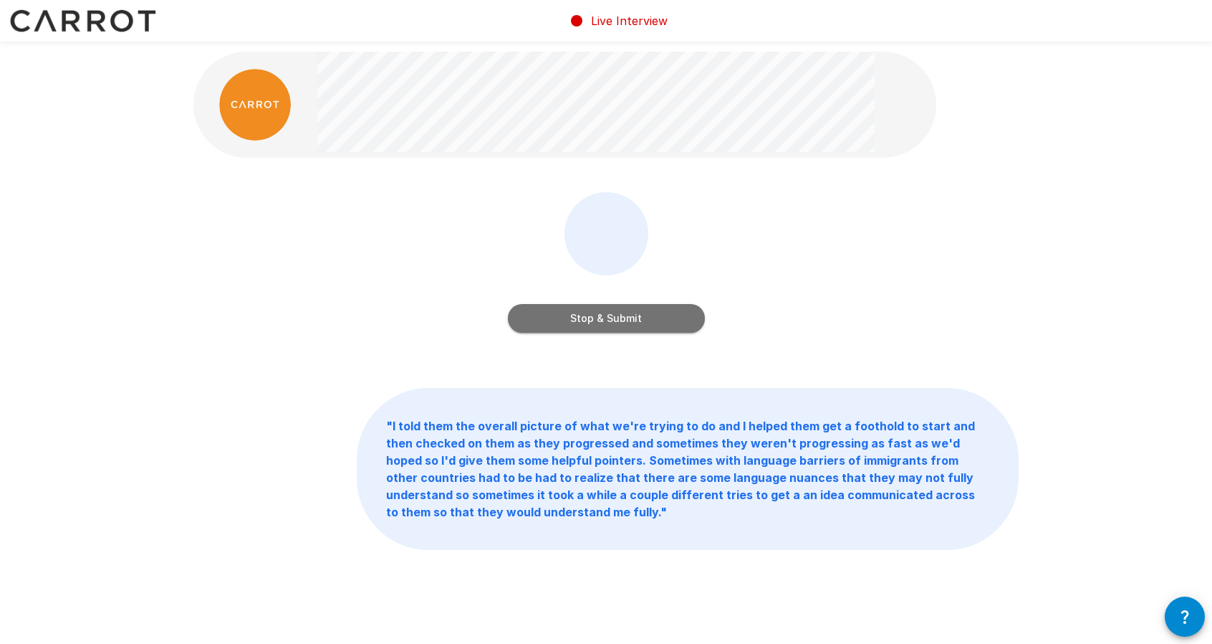
click at [618, 316] on button "Stop & Submit" at bounding box center [606, 318] width 197 height 29
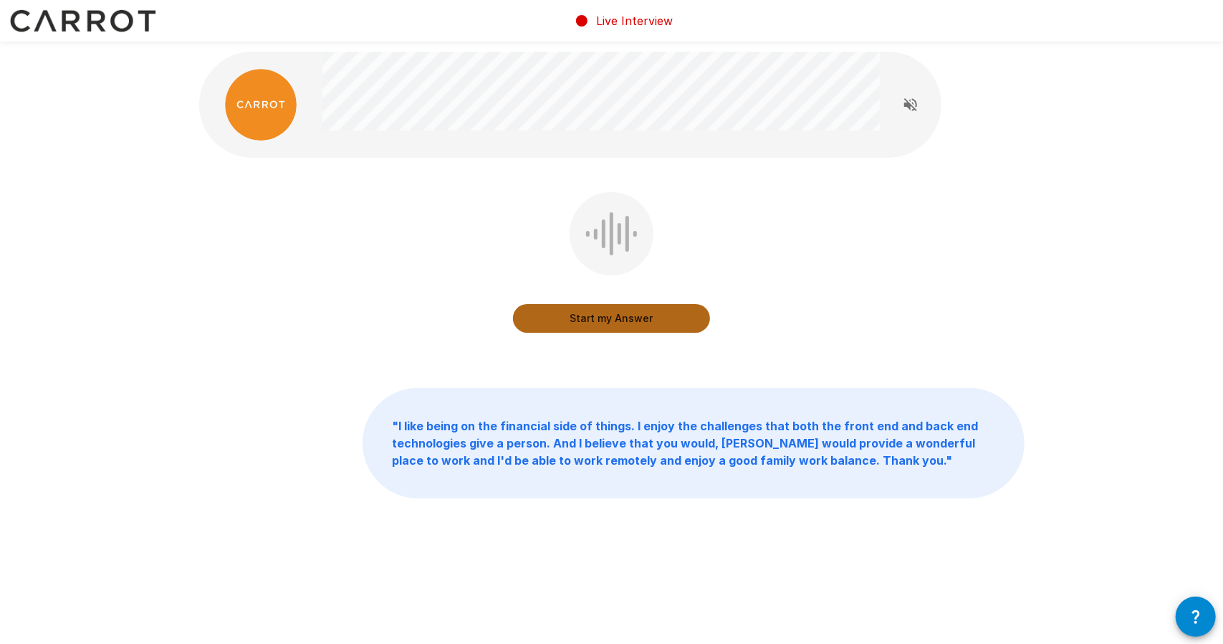
click at [613, 320] on button "Start my Answer" at bounding box center [611, 318] width 197 height 29
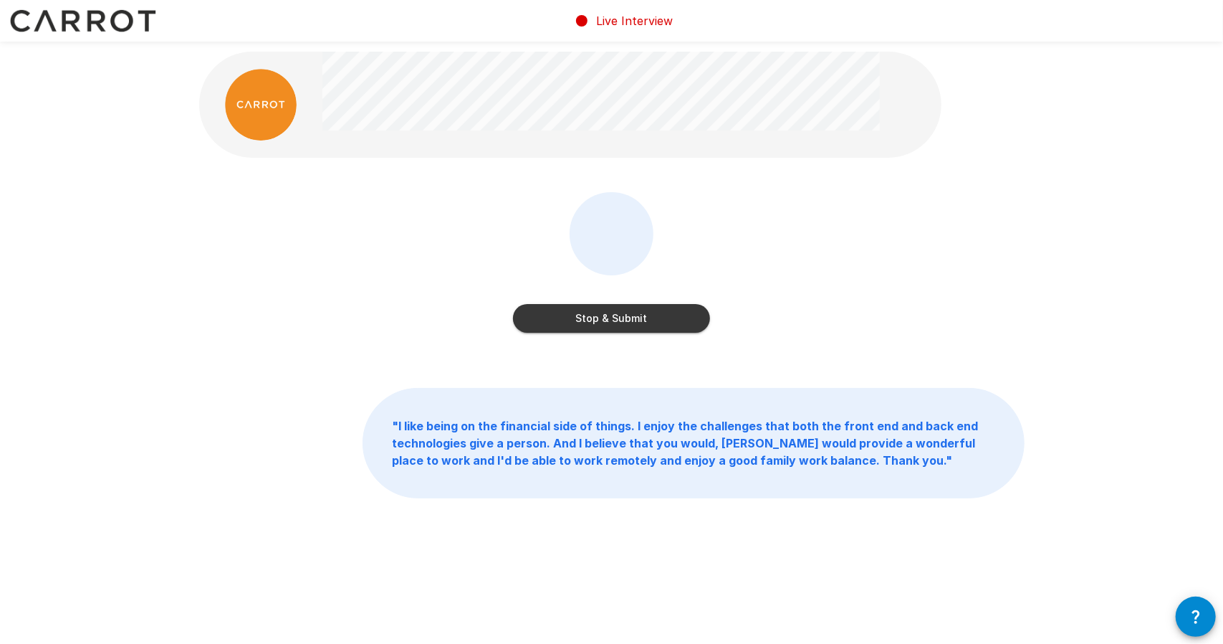
click at [606, 312] on button "Stop & Submit" at bounding box center [611, 318] width 197 height 29
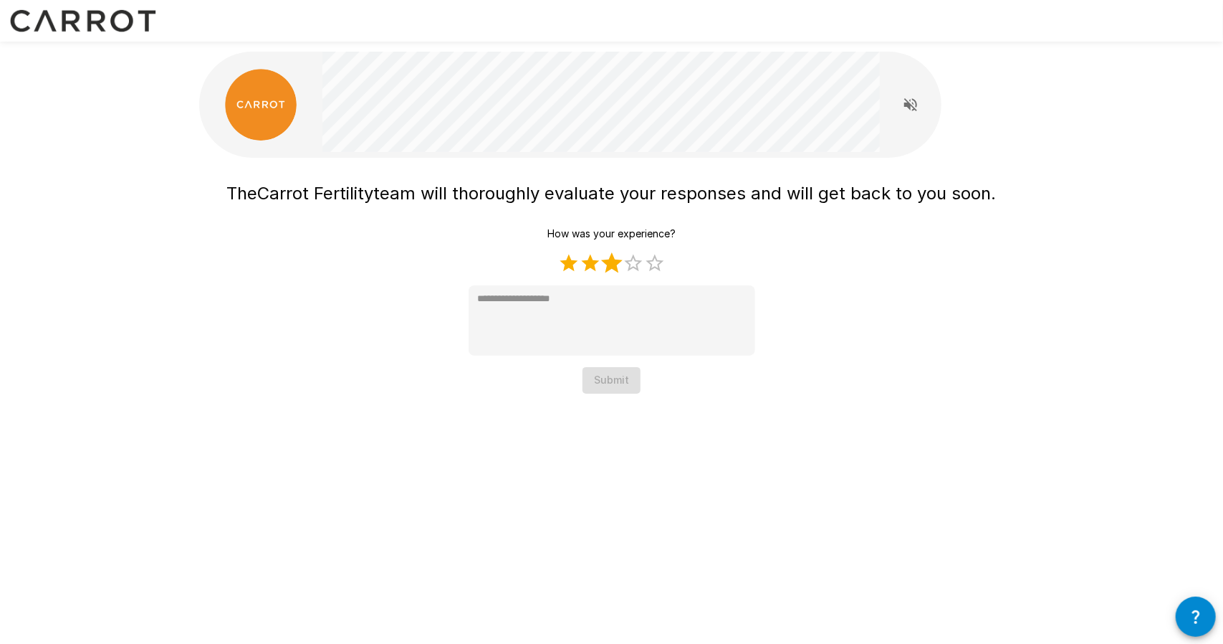
click at [611, 266] on label "3 Stars" at bounding box center [611, 262] width 21 height 21
type textarea "*"
click at [611, 383] on button "Submit" at bounding box center [612, 380] width 58 height 27
